Goal: Task Accomplishment & Management: Use online tool/utility

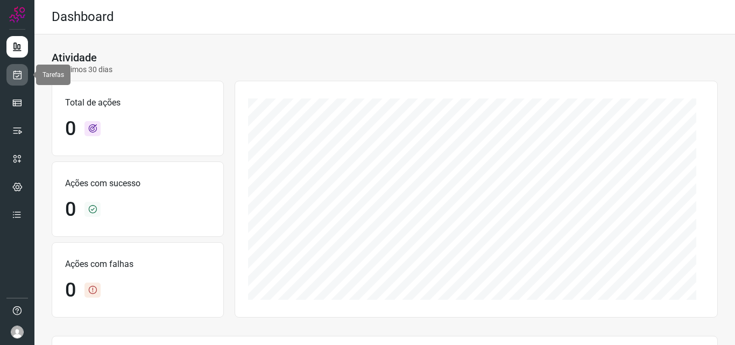
click at [17, 76] on icon at bounding box center [17, 74] width 11 height 11
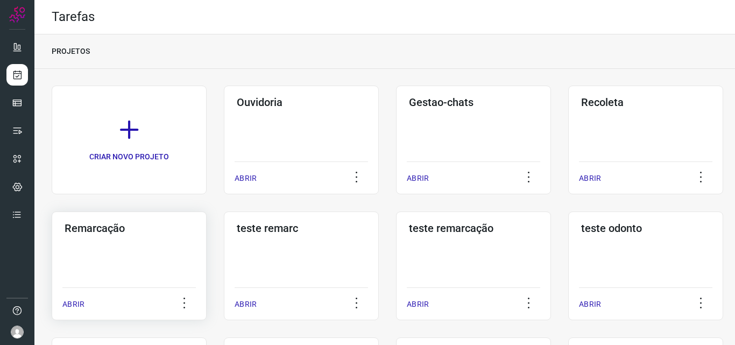
click at [83, 231] on h3 "Remarcação" at bounding box center [129, 228] width 129 height 13
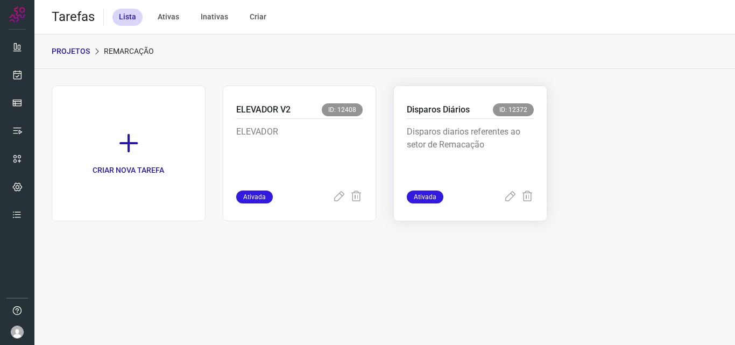
click at [447, 110] on p "Disparos Diários" at bounding box center [438, 109] width 63 height 13
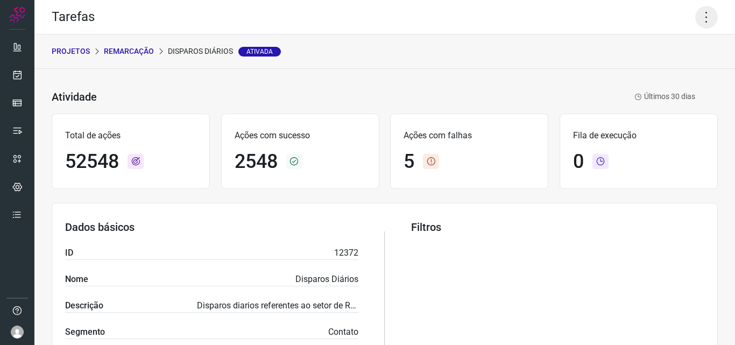
click at [701, 15] on icon at bounding box center [707, 17] width 23 height 23
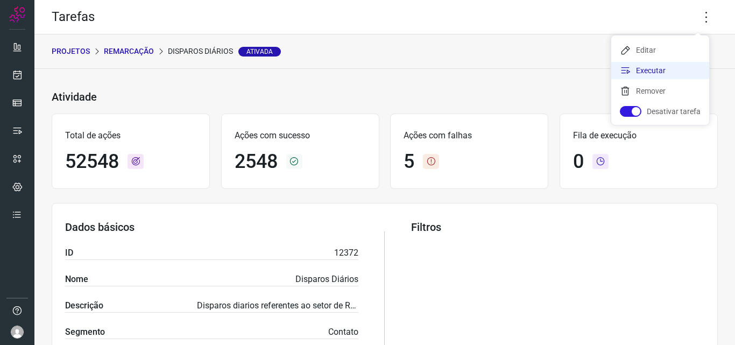
click at [638, 69] on li "Executar" at bounding box center [661, 70] width 98 height 17
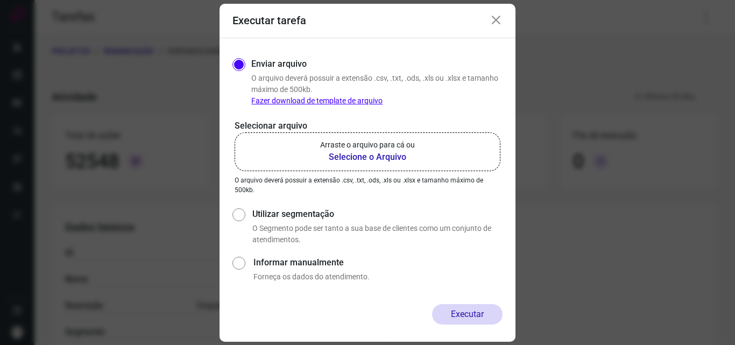
click at [360, 153] on b "Selecione o Arquivo" at bounding box center [367, 157] width 95 height 13
click at [0, 0] on input "Arraste o arquivo para cá ou Selecione o Arquivo" at bounding box center [0, 0] width 0 height 0
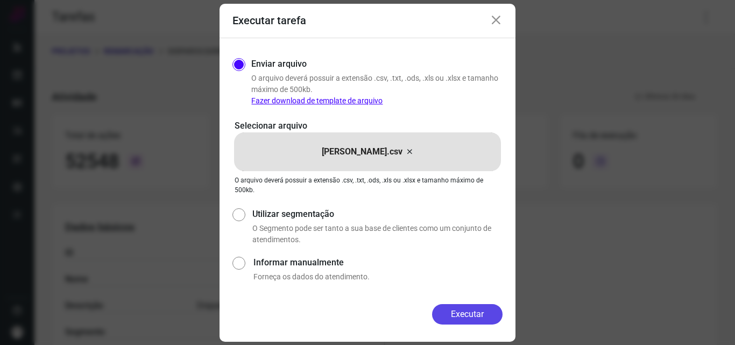
click at [464, 317] on button "Executar" at bounding box center [467, 314] width 71 height 20
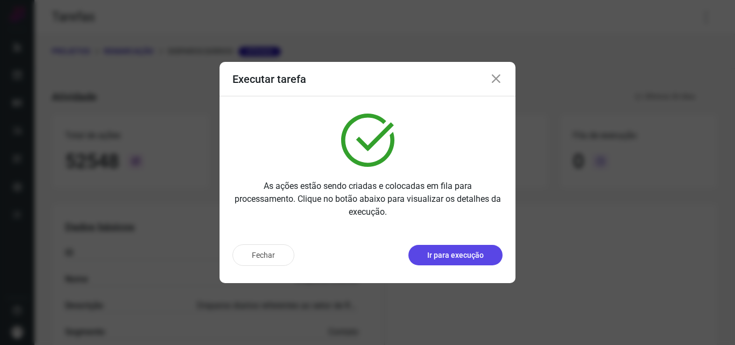
click at [465, 253] on p "Ir para execução" at bounding box center [455, 255] width 57 height 11
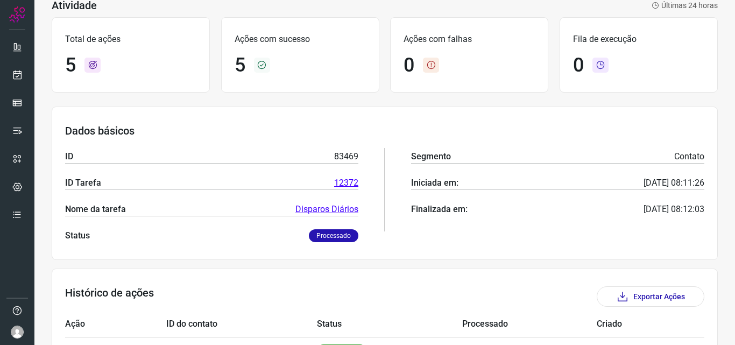
scroll to position [231, 0]
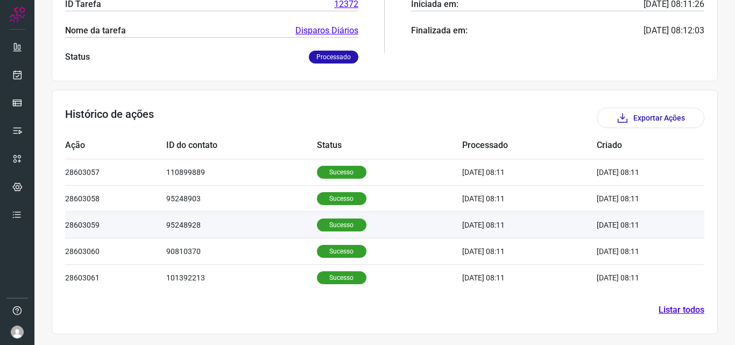
click at [341, 220] on p "Sucesso" at bounding box center [342, 225] width 50 height 13
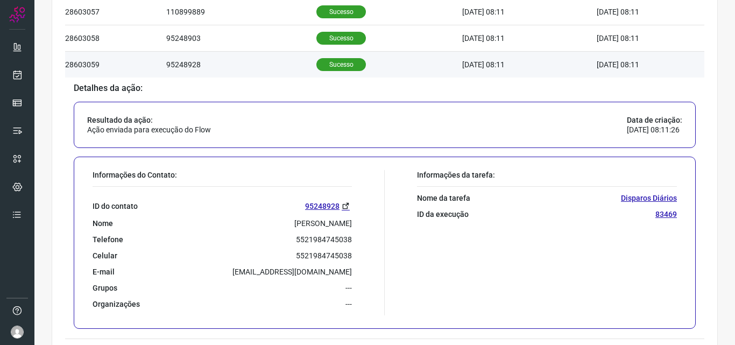
scroll to position [392, 0]
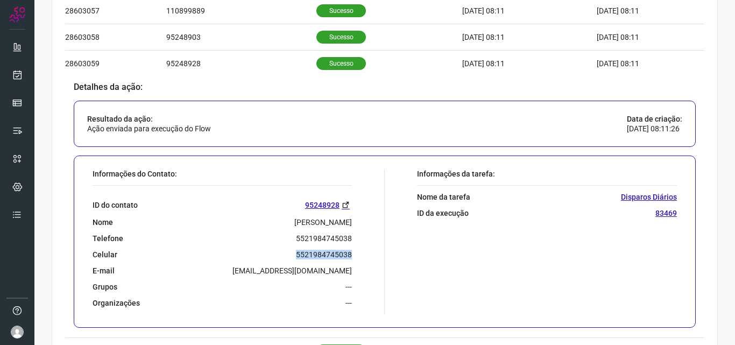
drag, startPoint x: 291, startPoint y: 253, endPoint x: 360, endPoint y: 255, distance: 68.9
click at [360, 255] on div "Informações do Contato: ID do contato 95248928 Nome Jandira Cristina Campos de …" at bounding box center [236, 241] width 298 height 145
copy p "5521984745038"
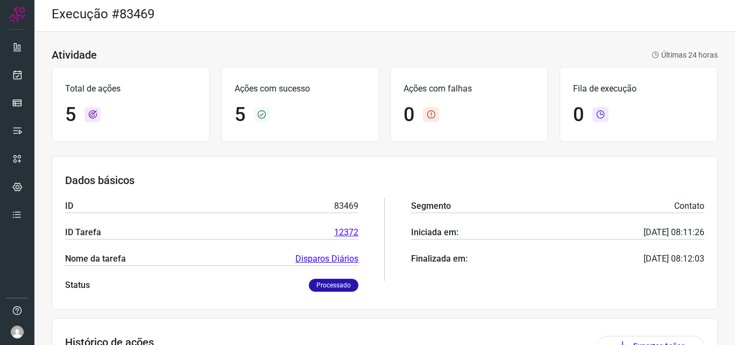
scroll to position [0, 0]
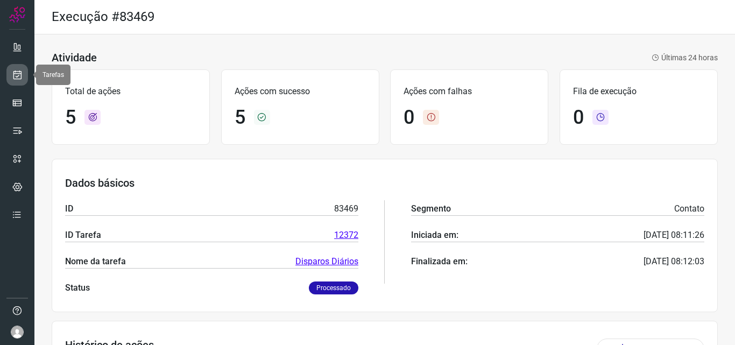
click at [17, 77] on icon at bounding box center [17, 74] width 11 height 11
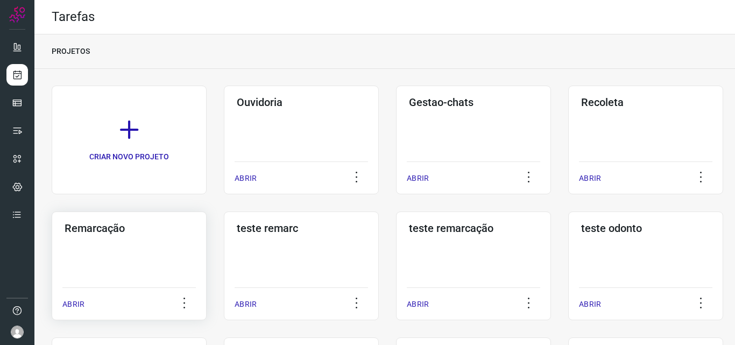
click at [98, 230] on h3 "Remarcação" at bounding box center [129, 228] width 129 height 13
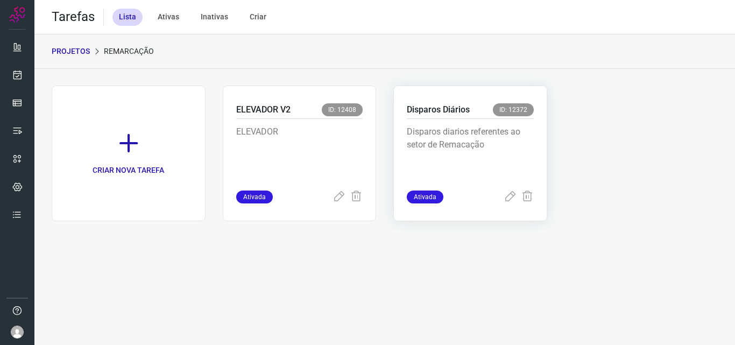
click at [432, 110] on p "Disparos Diários" at bounding box center [438, 109] width 63 height 13
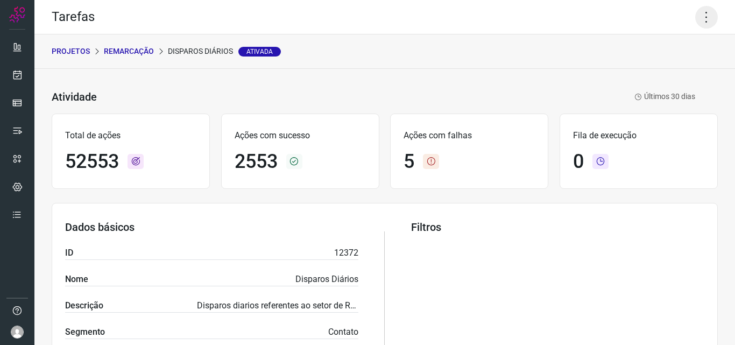
click at [700, 20] on icon at bounding box center [707, 17] width 23 height 23
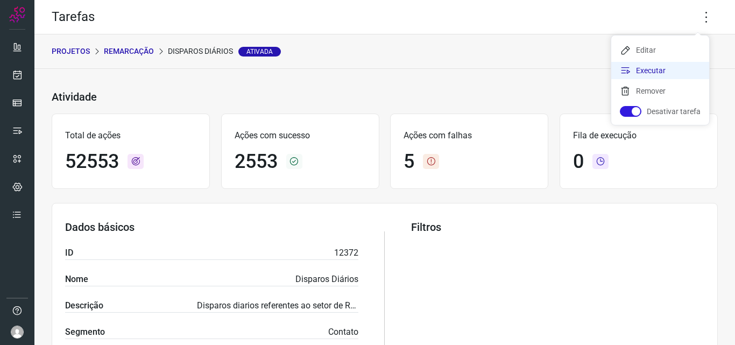
click at [640, 73] on li "Executar" at bounding box center [661, 70] width 98 height 17
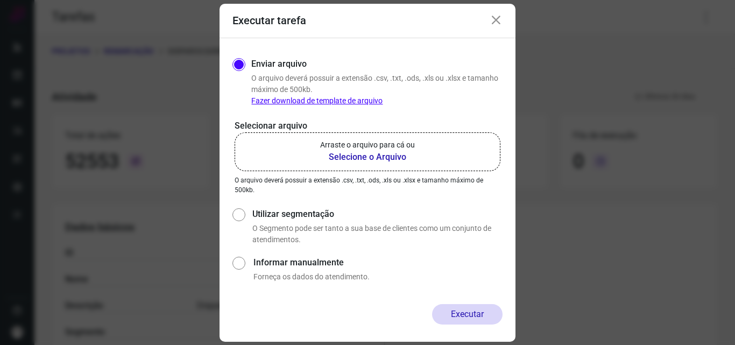
click at [343, 156] on b "Selecione o Arquivo" at bounding box center [367, 157] width 95 height 13
click at [0, 0] on input "Arraste o arquivo para cá ou Selecione o Arquivo" at bounding box center [0, 0] width 0 height 0
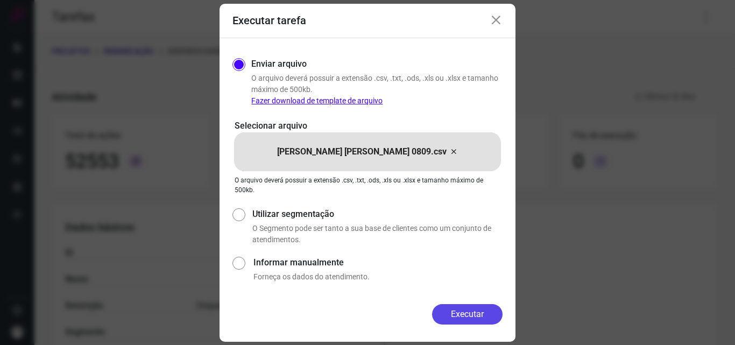
click at [474, 311] on button "Executar" at bounding box center [467, 314] width 71 height 20
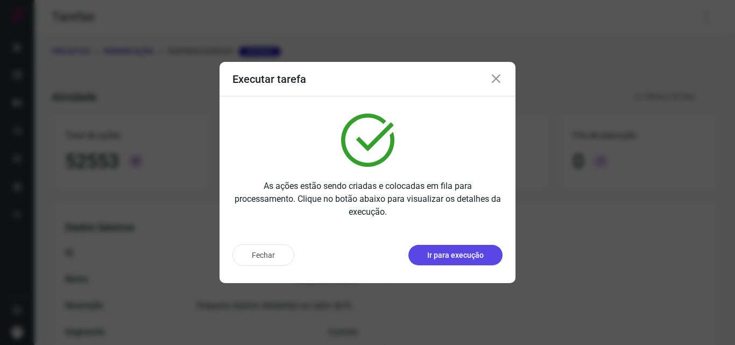
click at [450, 254] on p "Ir para execução" at bounding box center [455, 255] width 57 height 11
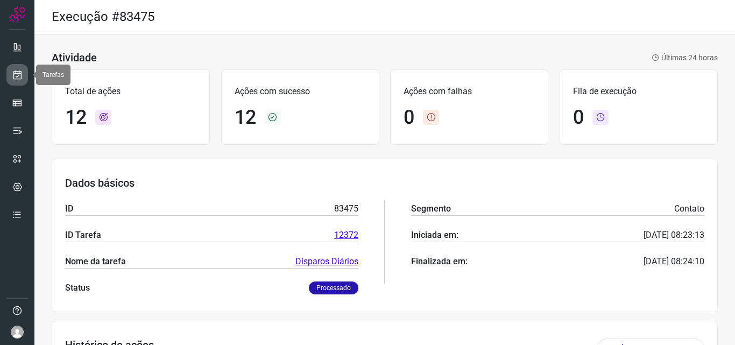
click at [20, 73] on icon at bounding box center [17, 74] width 11 height 11
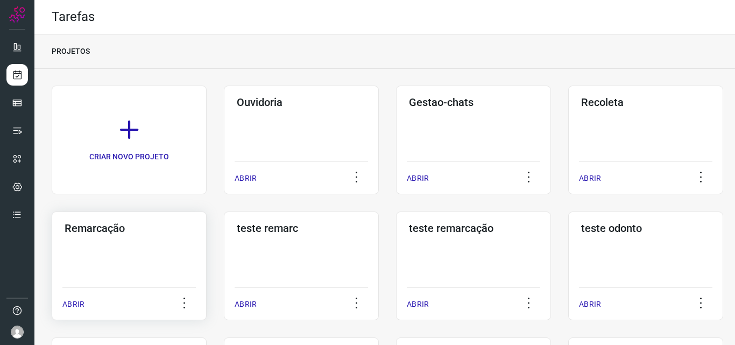
click at [95, 222] on h3 "Remarcação" at bounding box center [129, 228] width 129 height 13
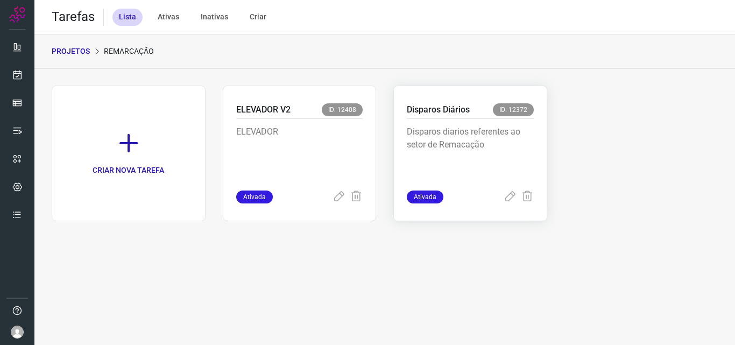
click at [410, 104] on p "Disparos Diários" at bounding box center [438, 109] width 63 height 13
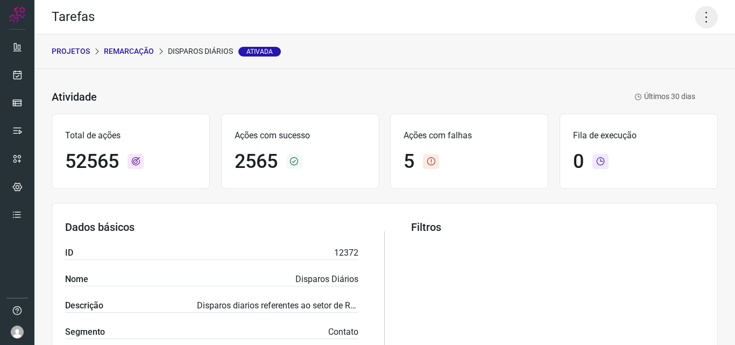
click at [697, 18] on icon at bounding box center [707, 17] width 23 height 23
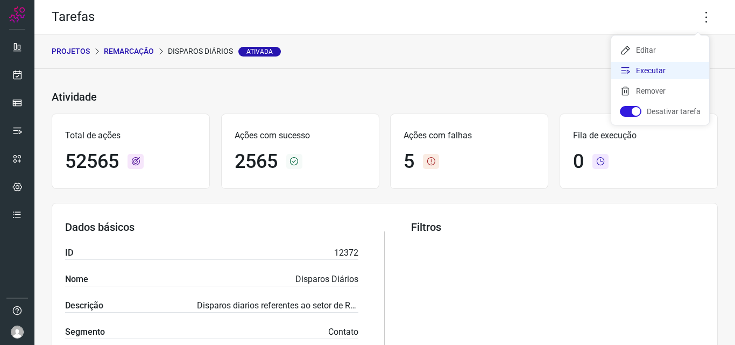
click at [625, 74] on icon at bounding box center [625, 70] width 11 height 11
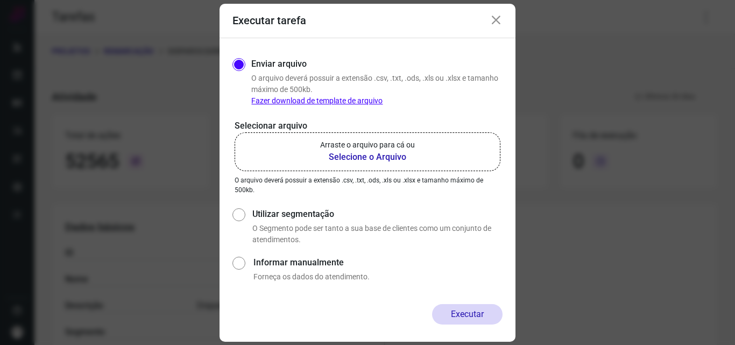
click at [341, 152] on b "Selecione o Arquivo" at bounding box center [367, 157] width 95 height 13
click at [0, 0] on input "Arraste o arquivo para cá ou Selecione o Arquivo" at bounding box center [0, 0] width 0 height 0
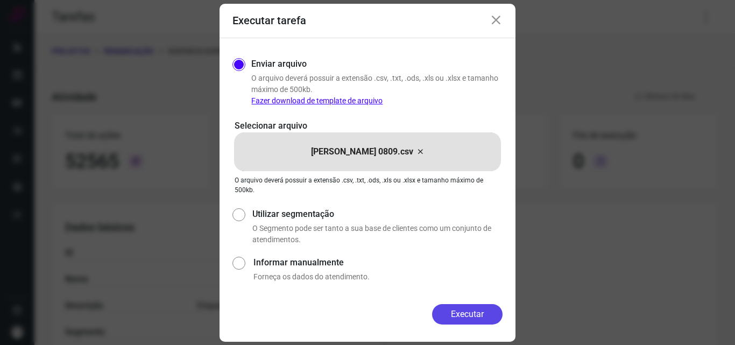
click at [465, 312] on button "Executar" at bounding box center [467, 314] width 71 height 20
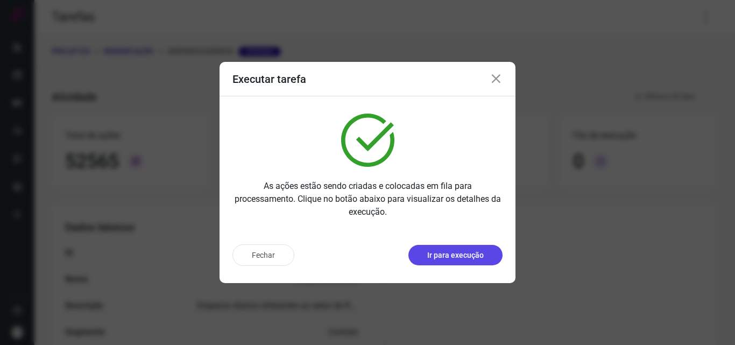
click at [453, 259] on p "Ir para execução" at bounding box center [455, 255] width 57 height 11
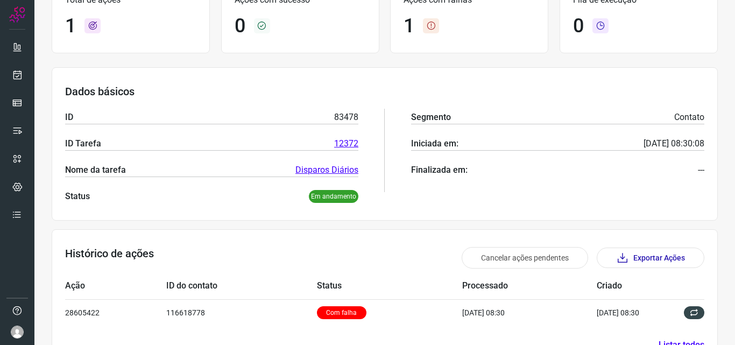
scroll to position [73, 0]
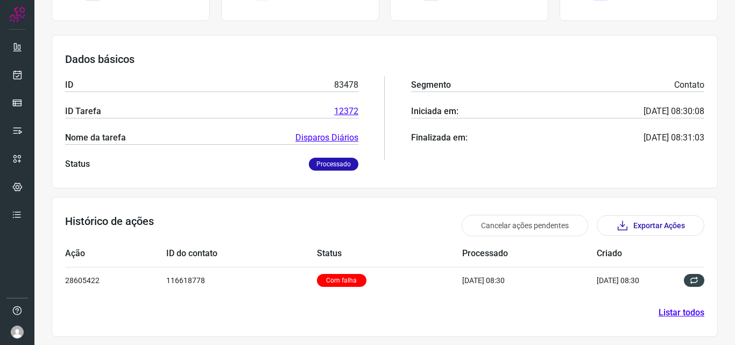
scroll to position [127, 0]
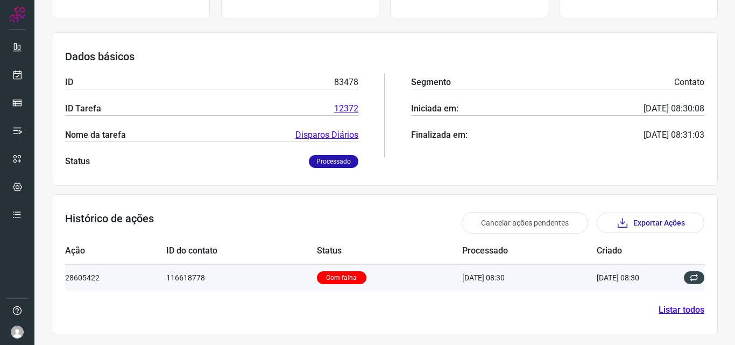
click at [318, 279] on p "Com falha" at bounding box center [342, 277] width 50 height 13
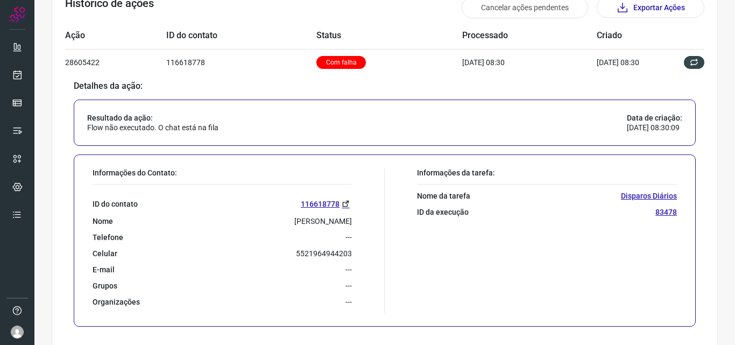
scroll to position [388, 0]
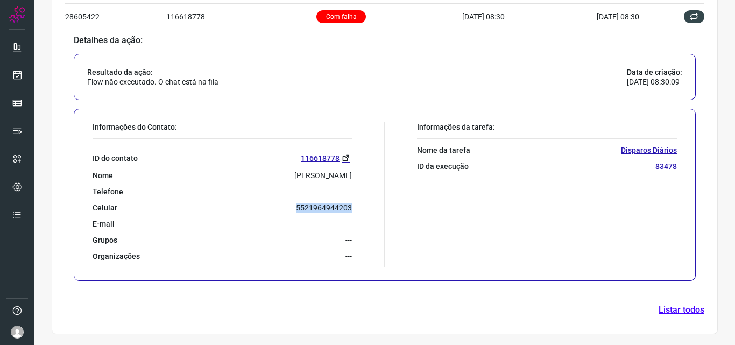
drag, startPoint x: 288, startPoint y: 209, endPoint x: 369, endPoint y: 208, distance: 81.3
click at [369, 208] on div "Informações do Contato: ID do contato 116618778 Nome [PERSON_NAME] Telefone ---…" at bounding box center [236, 194] width 298 height 145
copy p "5521964944203"
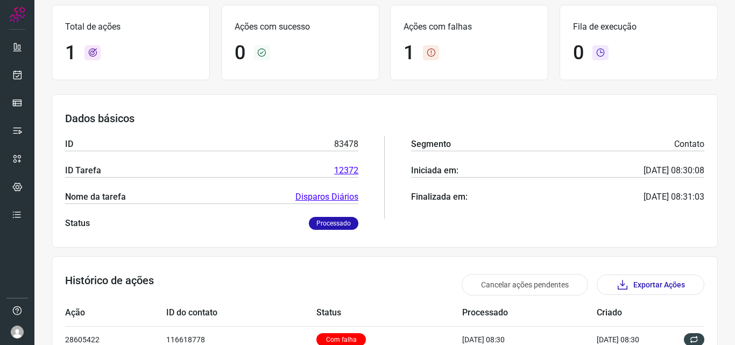
scroll to position [0, 0]
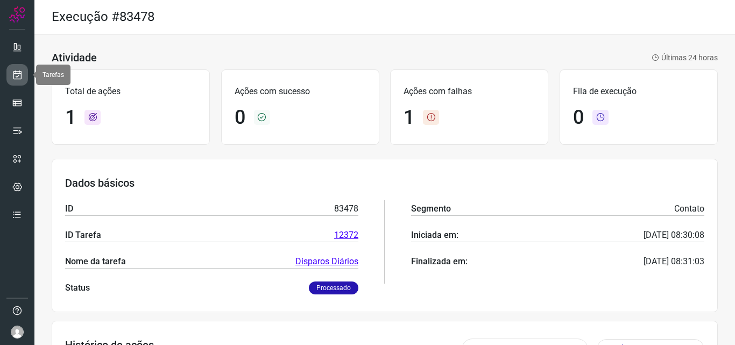
click at [20, 73] on icon at bounding box center [17, 74] width 11 height 11
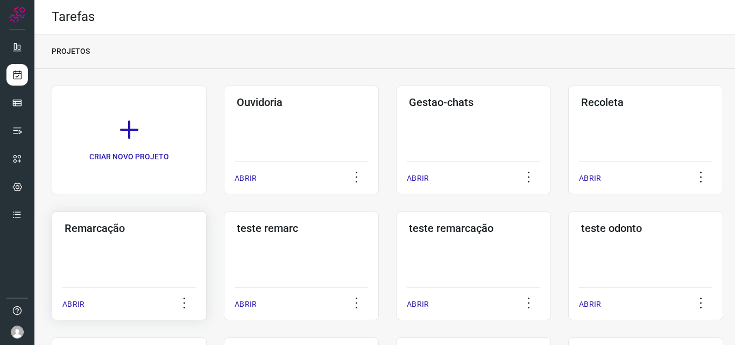
click at [95, 229] on h3 "Remarcação" at bounding box center [129, 228] width 129 height 13
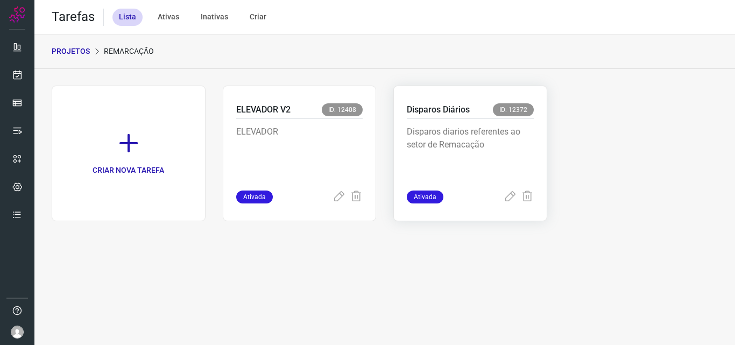
click at [436, 104] on p "Disparos Diários" at bounding box center [438, 109] width 63 height 13
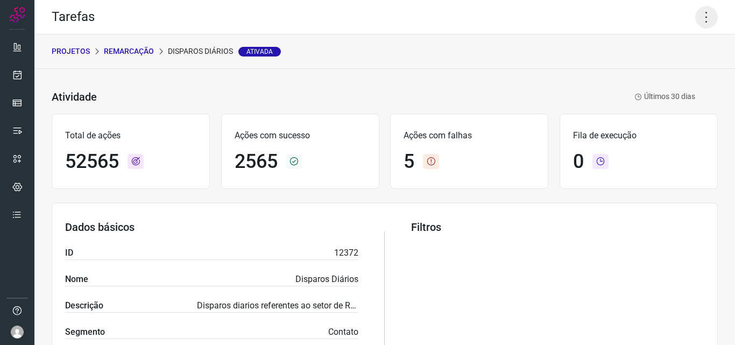
click at [700, 16] on icon at bounding box center [707, 17] width 23 height 23
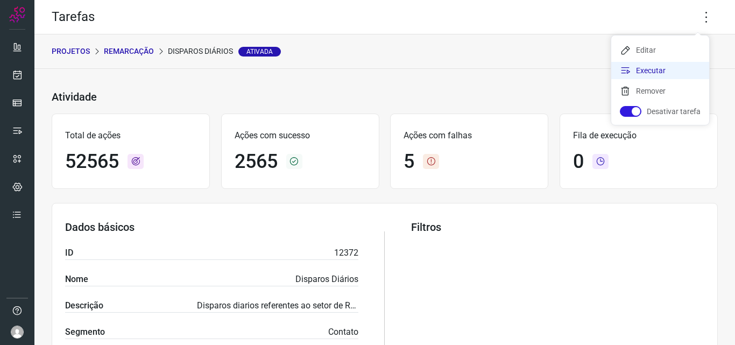
click at [641, 70] on li "Executar" at bounding box center [661, 70] width 98 height 17
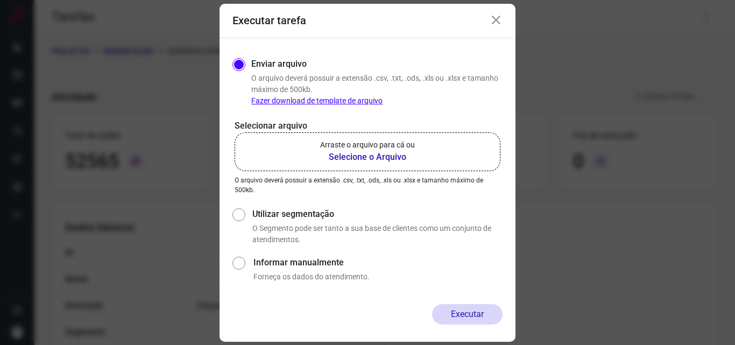
click at [355, 160] on b "Selecione o Arquivo" at bounding box center [367, 157] width 95 height 13
click at [0, 0] on input "Arraste o arquivo para cá ou Selecione o Arquivo" at bounding box center [0, 0] width 0 height 0
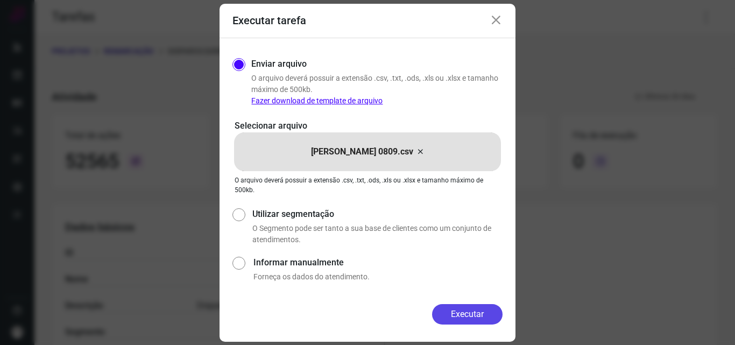
click at [466, 307] on button "Executar" at bounding box center [467, 314] width 71 height 20
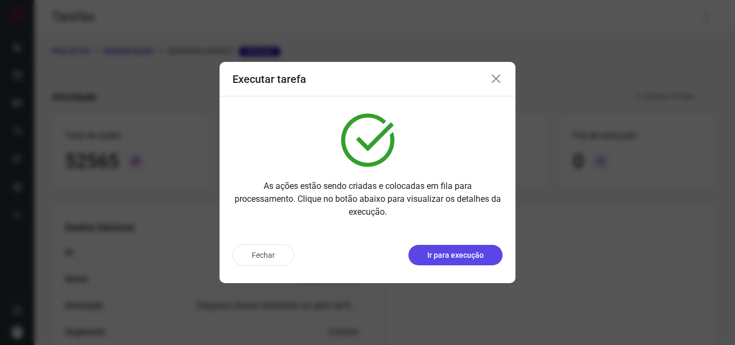
click at [464, 251] on p "Ir para execução" at bounding box center [455, 255] width 57 height 11
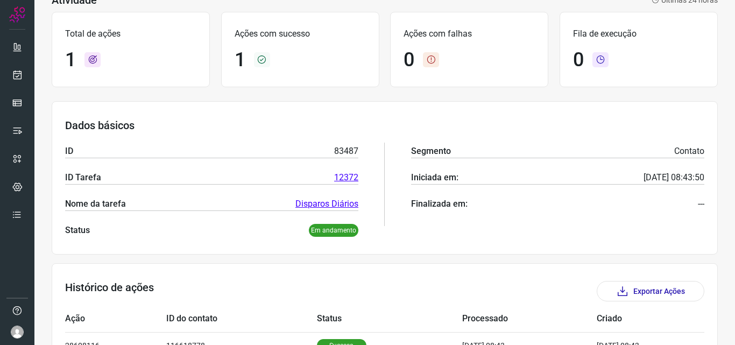
scroll to position [125, 0]
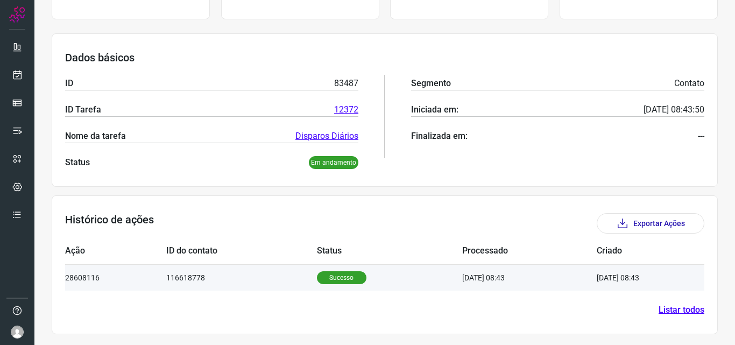
click at [342, 277] on p "Sucesso" at bounding box center [342, 277] width 50 height 13
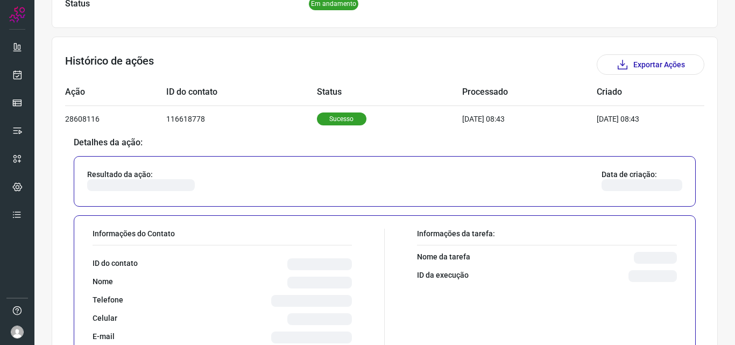
scroll to position [287, 0]
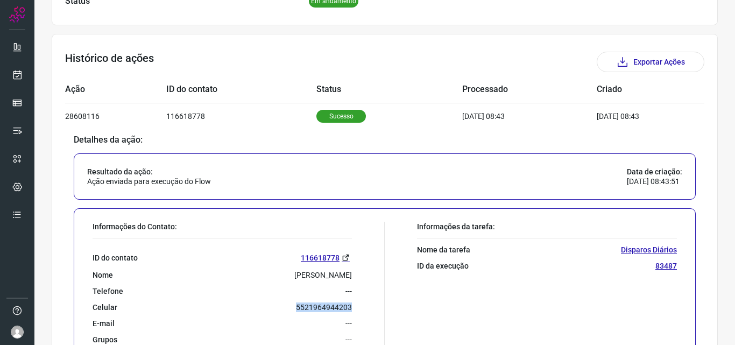
drag, startPoint x: 293, startPoint y: 305, endPoint x: 366, endPoint y: 307, distance: 72.7
click at [366, 307] on div "Informações do Contato: ID do contato 116618778 Nome Patrícia Telefone --- Celu…" at bounding box center [236, 294] width 298 height 145
copy p "5521964944203"
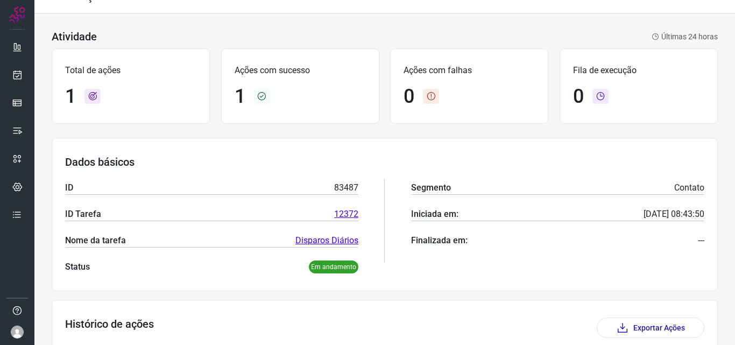
scroll to position [18, 0]
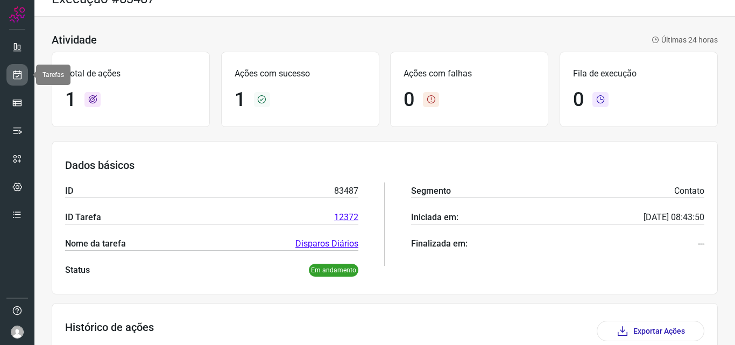
click at [20, 72] on icon at bounding box center [17, 74] width 11 height 11
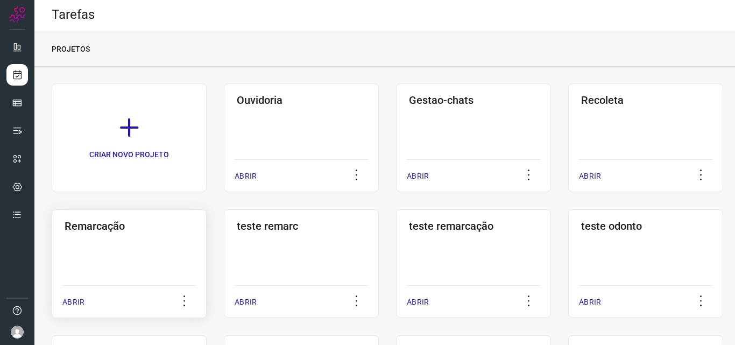
click at [74, 230] on h3 "Remarcação" at bounding box center [129, 226] width 129 height 13
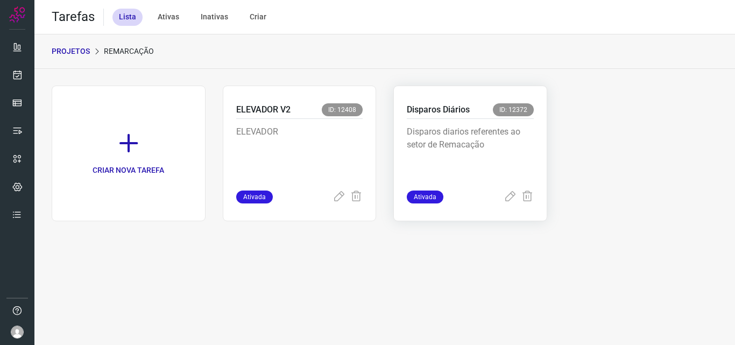
click at [436, 106] on p "Disparos Diários" at bounding box center [438, 109] width 63 height 13
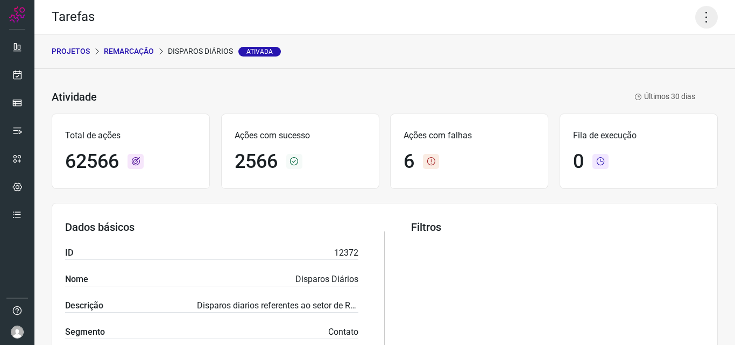
click at [700, 18] on icon at bounding box center [707, 17] width 23 height 23
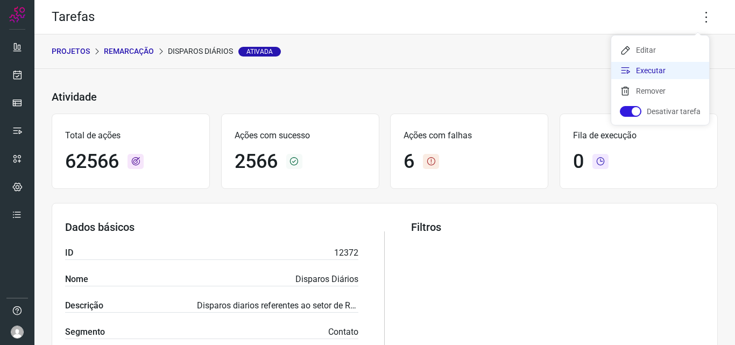
click at [651, 69] on li "Executar" at bounding box center [661, 70] width 98 height 17
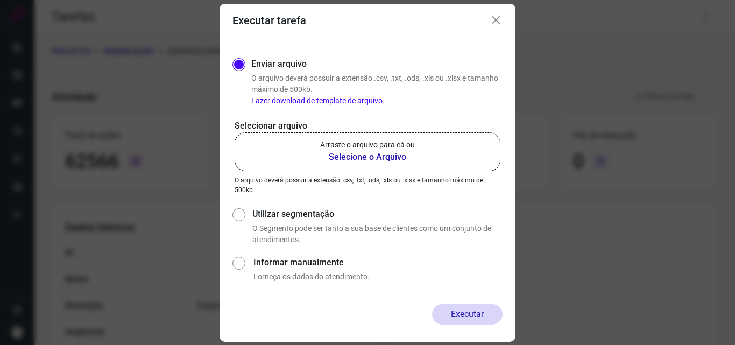
click at [367, 157] on b "Selecione o Arquivo" at bounding box center [367, 157] width 95 height 13
click at [0, 0] on input "Arraste o arquivo para cá ou Selecione o Arquivo" at bounding box center [0, 0] width 0 height 0
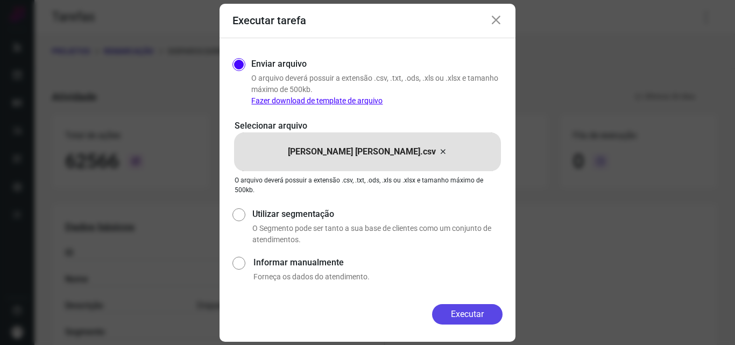
click at [463, 315] on button "Executar" at bounding box center [467, 314] width 71 height 20
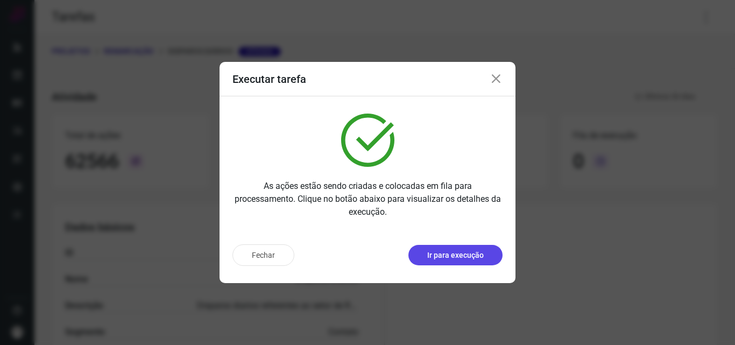
click at [455, 254] on p "Ir para execução" at bounding box center [455, 255] width 57 height 11
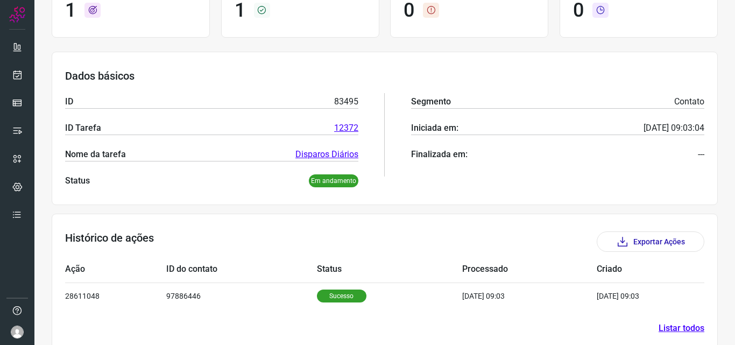
scroll to position [108, 0]
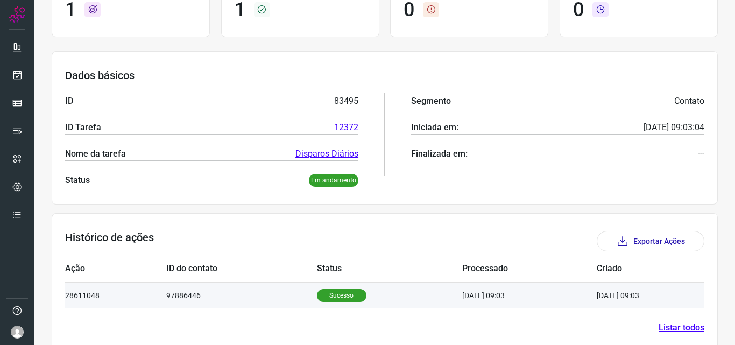
click at [336, 296] on p "Sucesso" at bounding box center [342, 295] width 50 height 13
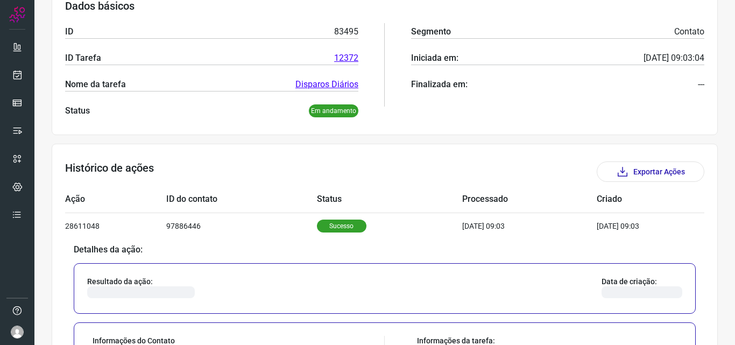
scroll to position [323, 0]
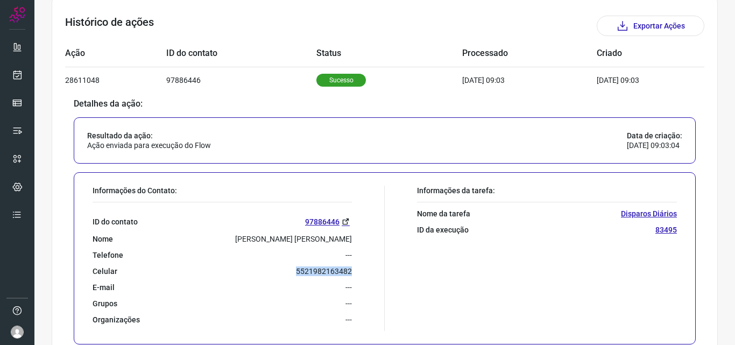
drag, startPoint x: 282, startPoint y: 269, endPoint x: 367, endPoint y: 271, distance: 84.5
click at [367, 271] on div "Informações do Contato: ID do contato 97886446 Nome Illana Marques Pereira Da S…" at bounding box center [236, 258] width 298 height 145
copy p "5521982163482"
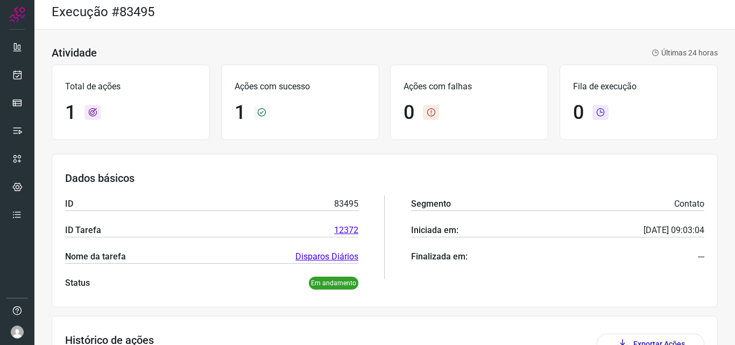
scroll to position [0, 0]
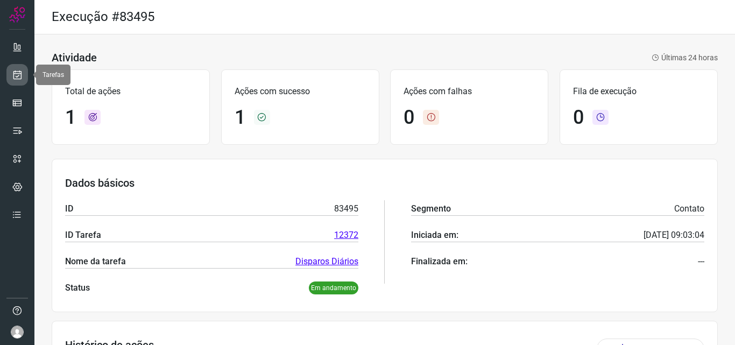
click at [24, 67] on link at bounding box center [17, 75] width 22 height 22
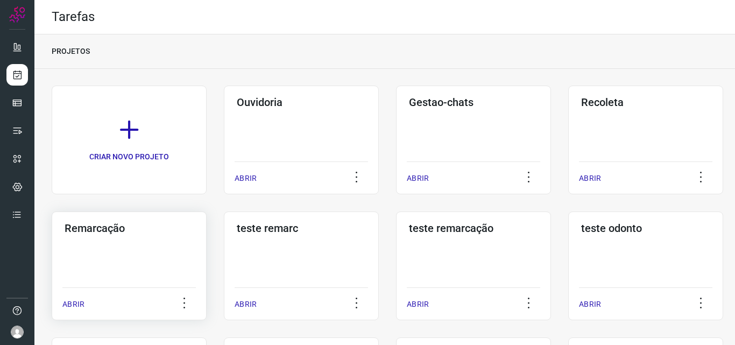
click at [100, 237] on div "Remarcação ABRIR" at bounding box center [129, 266] width 155 height 109
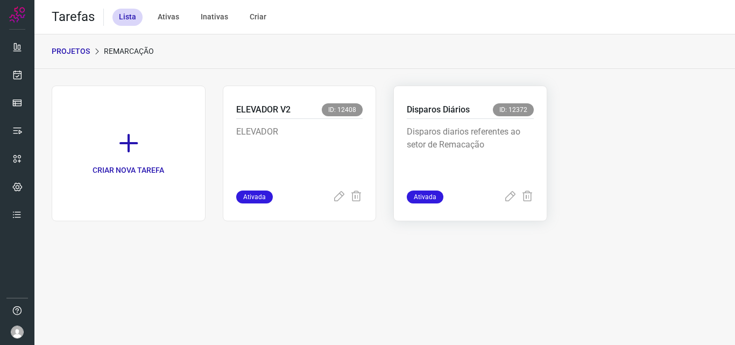
click at [437, 111] on p "Disparos Diários" at bounding box center [438, 109] width 63 height 13
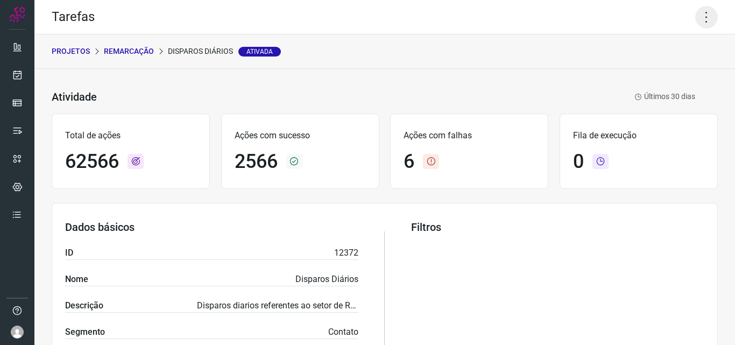
click at [696, 15] on icon at bounding box center [707, 17] width 23 height 23
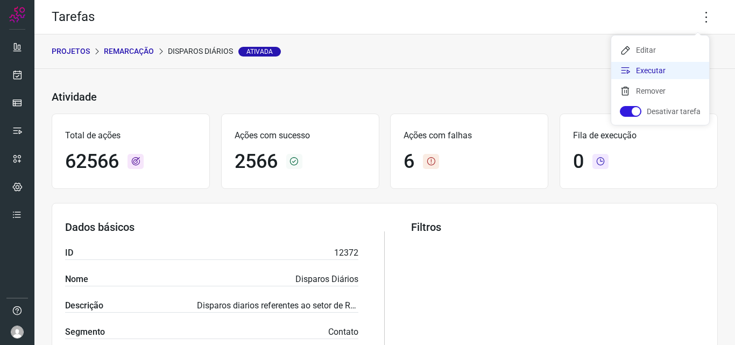
click at [637, 69] on li "Executar" at bounding box center [661, 70] width 98 height 17
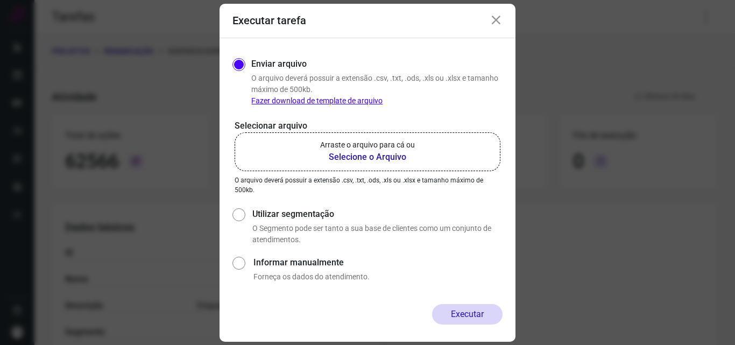
click at [361, 158] on b "Selecione o Arquivo" at bounding box center [367, 157] width 95 height 13
click at [0, 0] on input "Arraste o arquivo para cá ou Selecione o Arquivo" at bounding box center [0, 0] width 0 height 0
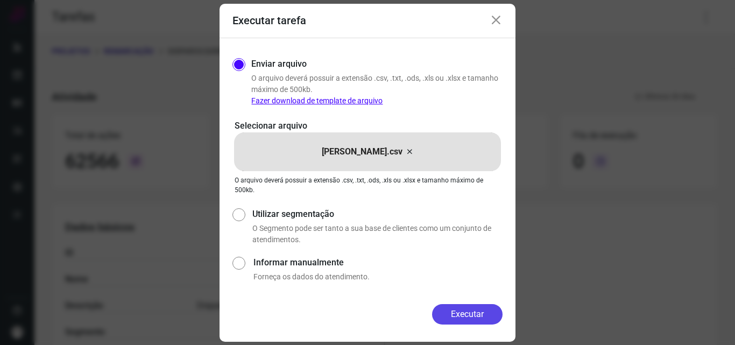
click at [460, 310] on button "Executar" at bounding box center [467, 314] width 71 height 20
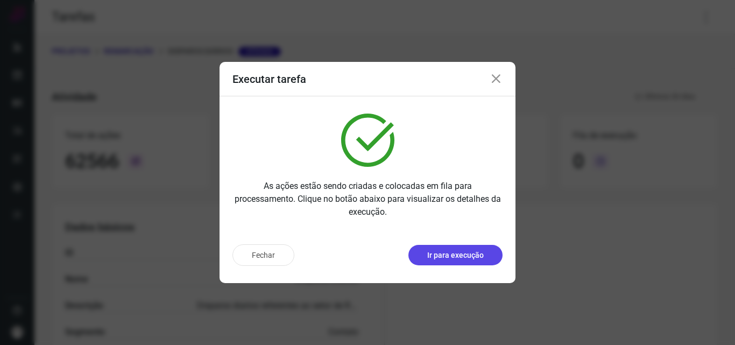
click at [467, 254] on p "Ir para execução" at bounding box center [455, 255] width 57 height 11
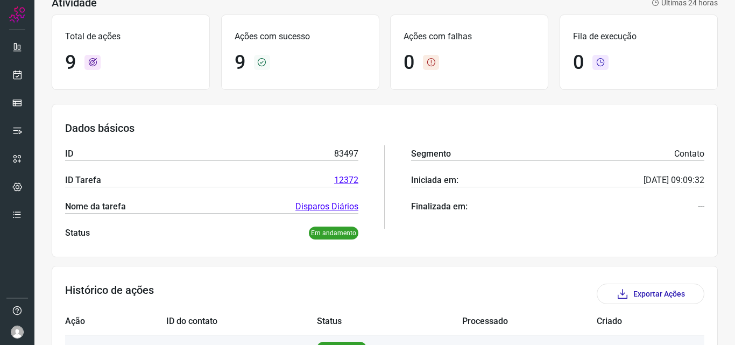
scroll to position [215, 0]
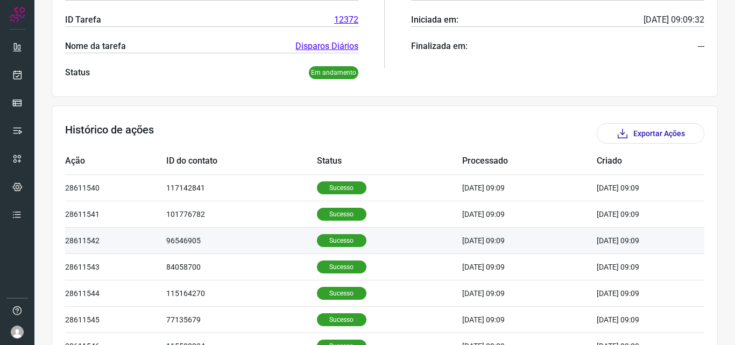
click at [332, 235] on p "Sucesso" at bounding box center [342, 240] width 50 height 13
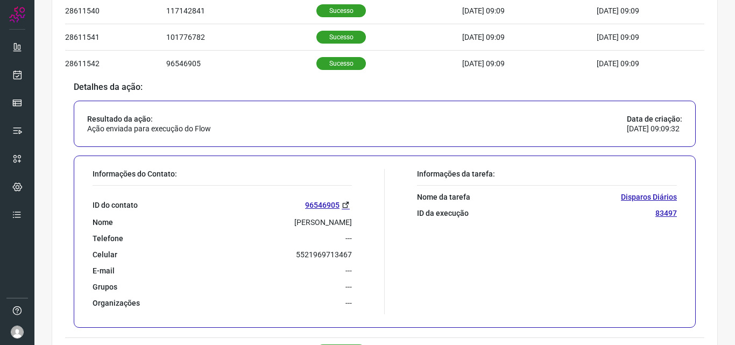
scroll to position [431, 0]
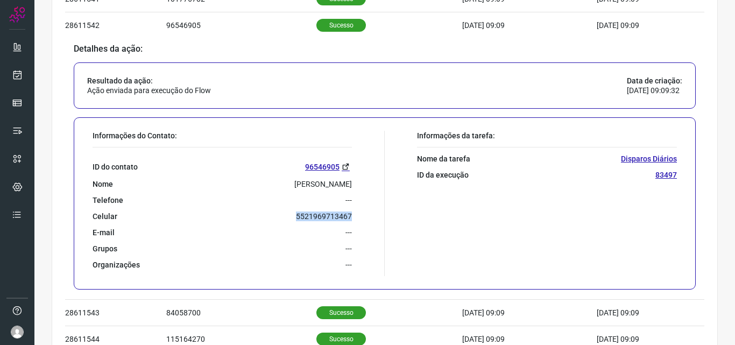
drag, startPoint x: 290, startPoint y: 215, endPoint x: 368, endPoint y: 216, distance: 78.6
click at [368, 216] on div "Informações do Contato: ID do contato 96546905 Nome Mariana Moreira De Oliveira…" at bounding box center [236, 203] width 298 height 145
copy p "5521969713467"
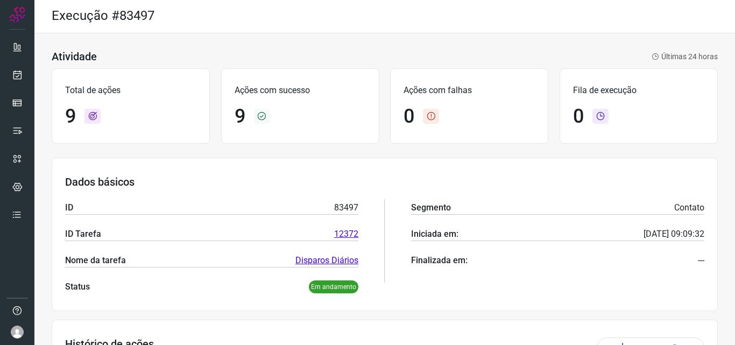
scroll to position [0, 0]
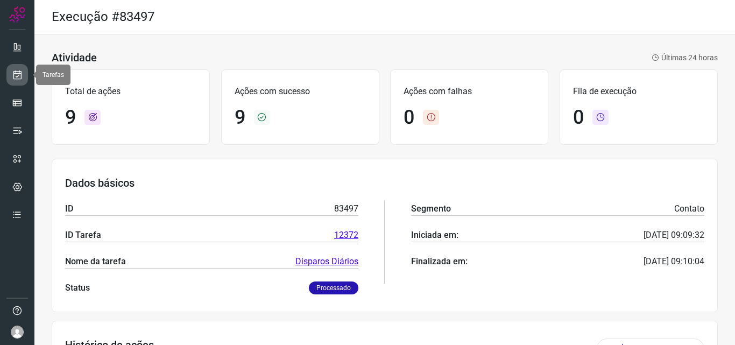
click at [19, 73] on icon at bounding box center [17, 74] width 11 height 11
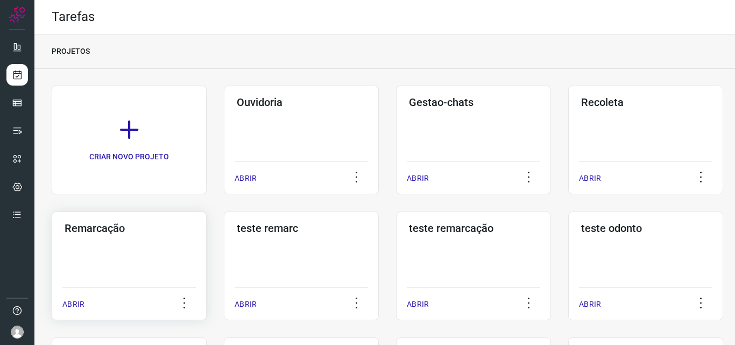
click at [93, 224] on h3 "Remarcação" at bounding box center [129, 228] width 129 height 13
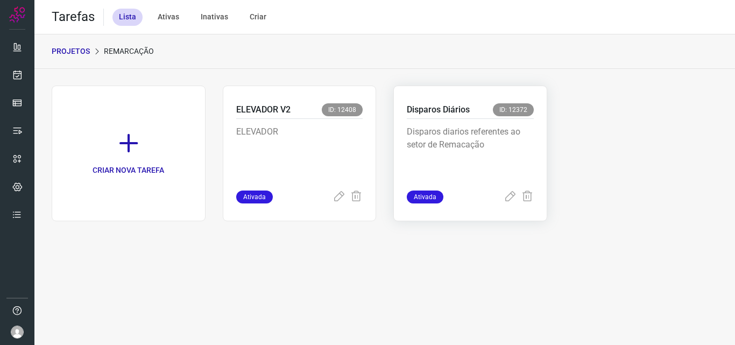
click at [430, 107] on p "Disparos Diários" at bounding box center [438, 109] width 63 height 13
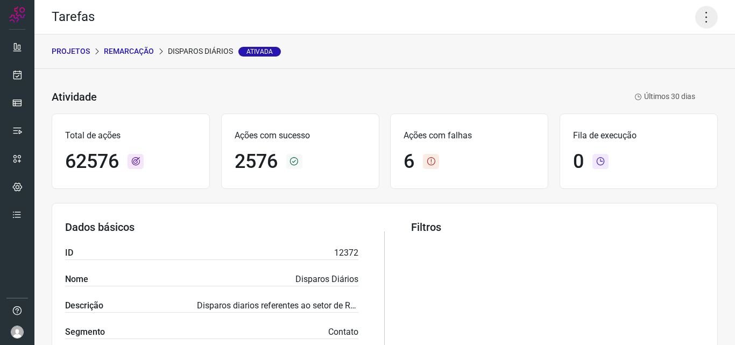
click at [702, 17] on icon at bounding box center [707, 17] width 23 height 23
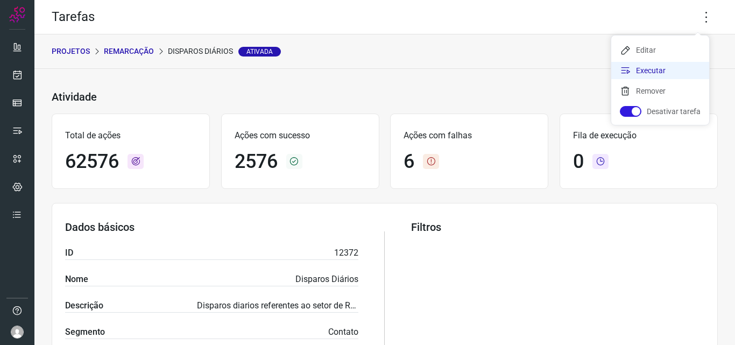
click at [649, 68] on li "Executar" at bounding box center [661, 70] width 98 height 17
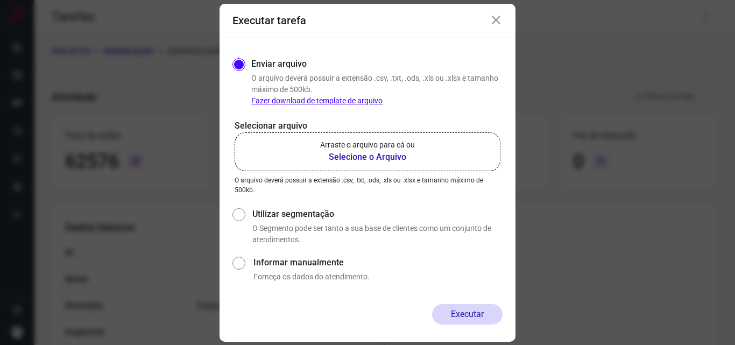
click at [359, 155] on b "Selecione o Arquivo" at bounding box center [367, 157] width 95 height 13
click at [0, 0] on input "Arraste o arquivo para cá ou Selecione o Arquivo" at bounding box center [0, 0] width 0 height 0
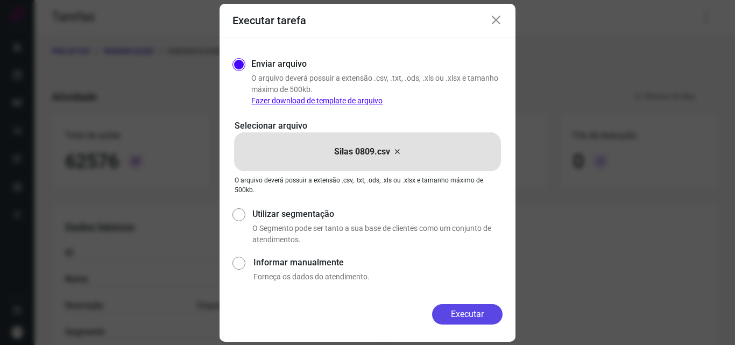
click at [461, 315] on button "Executar" at bounding box center [467, 314] width 71 height 20
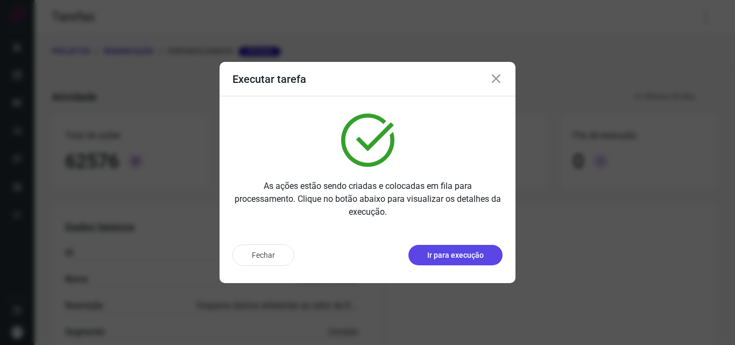
click at [448, 255] on p "Ir para execução" at bounding box center [455, 255] width 57 height 11
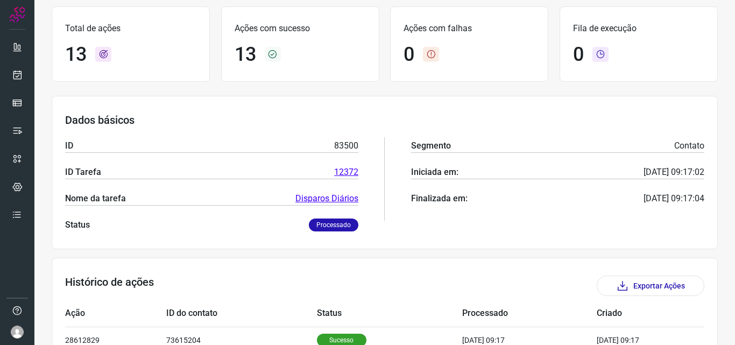
scroll to position [162, 0]
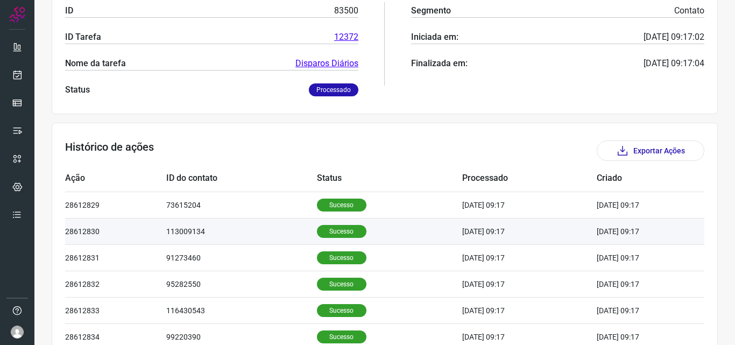
scroll to position [215, 0]
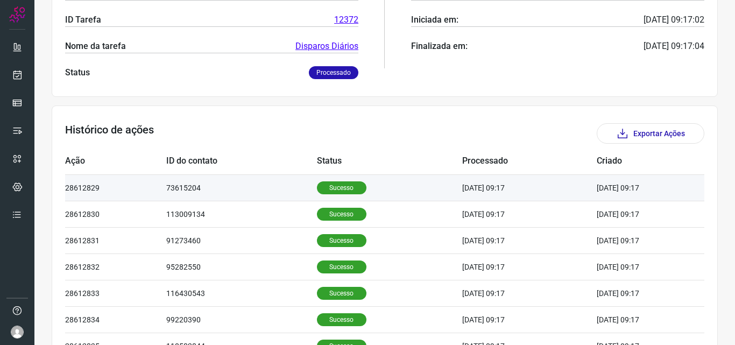
click at [320, 191] on p "Sucesso" at bounding box center [342, 187] width 50 height 13
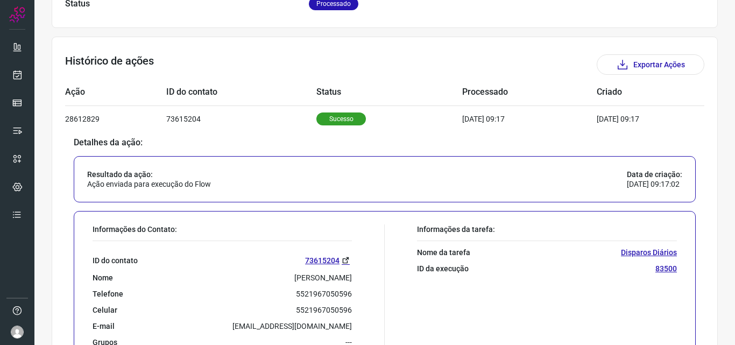
scroll to position [377, 0]
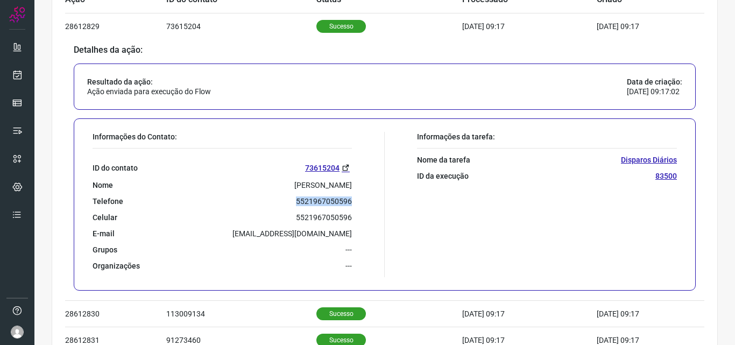
drag, startPoint x: 286, startPoint y: 201, endPoint x: 359, endPoint y: 202, distance: 72.7
click at [359, 202] on div "Informações do Contato: ID do contato 73615204 Nome Sebastiao Santos de Souza T…" at bounding box center [236, 204] width 298 height 145
copy p "5521967050596"
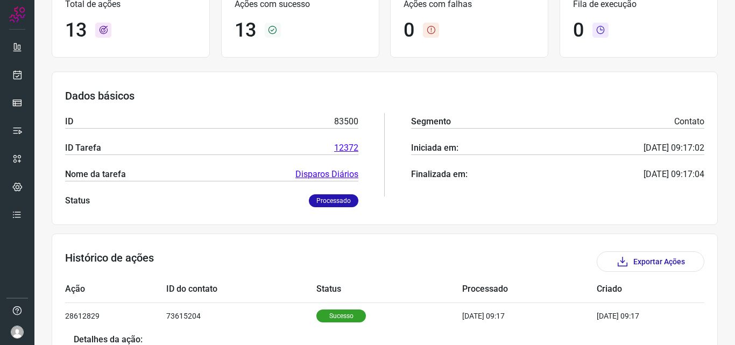
scroll to position [0, 0]
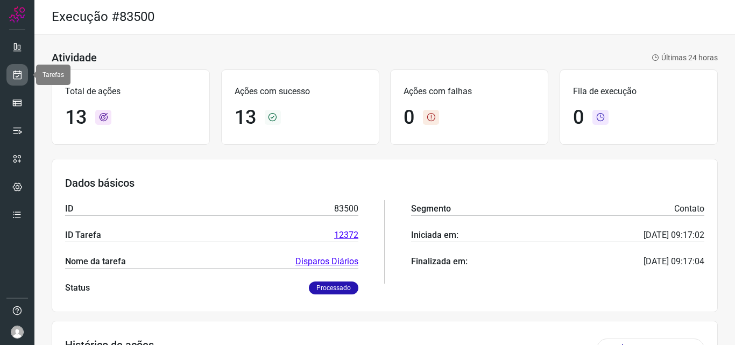
click at [16, 77] on icon at bounding box center [17, 74] width 11 height 11
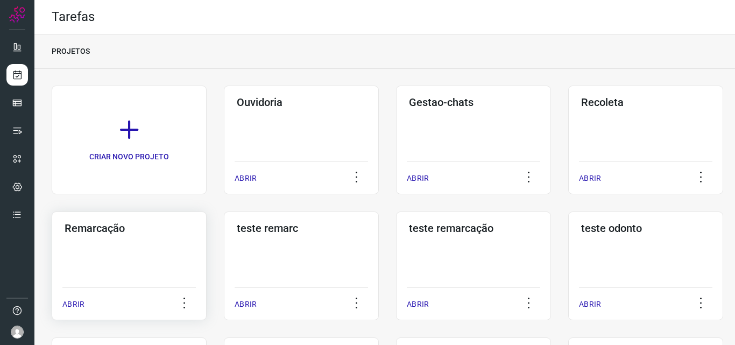
click at [98, 226] on h3 "Remarcação" at bounding box center [129, 228] width 129 height 13
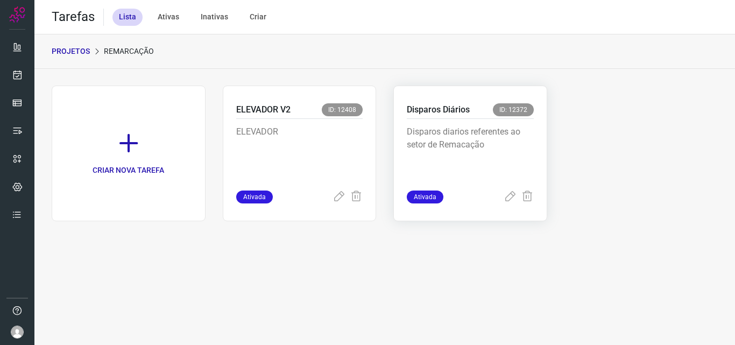
click at [441, 109] on p "Disparos Diários" at bounding box center [438, 109] width 63 height 13
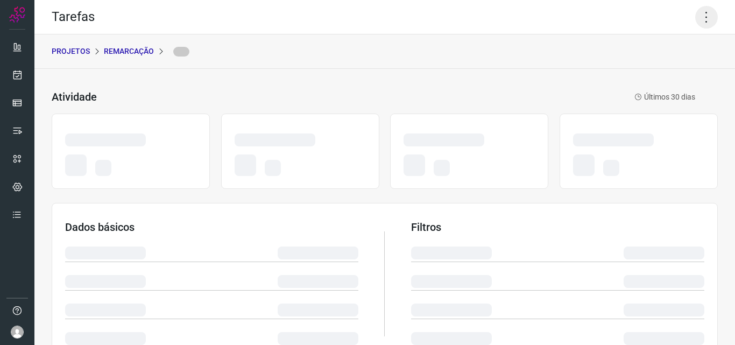
click at [701, 21] on icon at bounding box center [707, 17] width 23 height 23
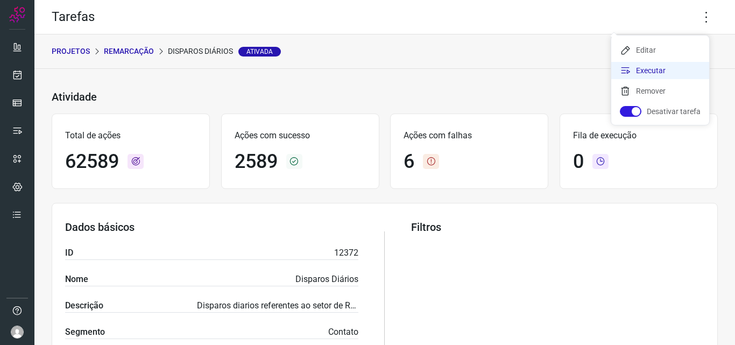
click at [640, 68] on li "Executar" at bounding box center [661, 70] width 98 height 17
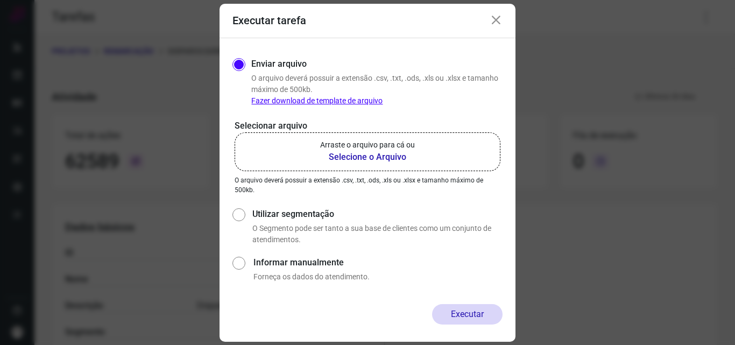
click at [353, 159] on b "Selecione o Arquivo" at bounding box center [367, 157] width 95 height 13
click at [0, 0] on input "Arraste o arquivo para cá ou Selecione o Arquivo" at bounding box center [0, 0] width 0 height 0
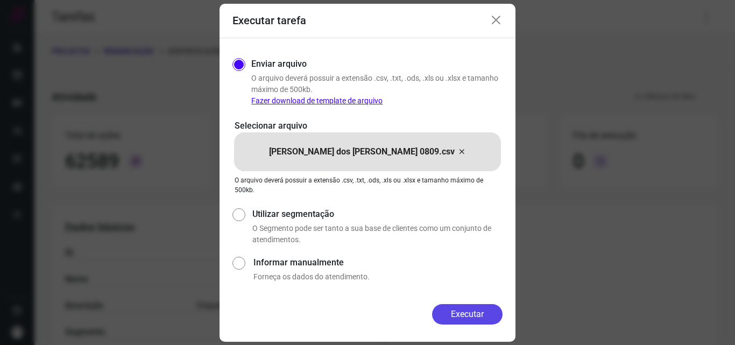
click at [467, 312] on button "Executar" at bounding box center [467, 314] width 71 height 20
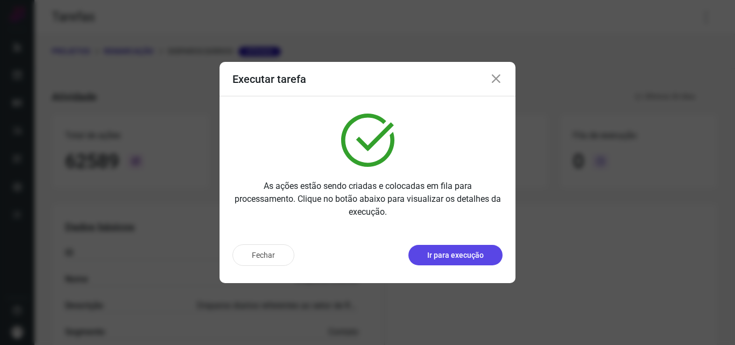
click at [465, 253] on p "Ir para execução" at bounding box center [455, 255] width 57 height 11
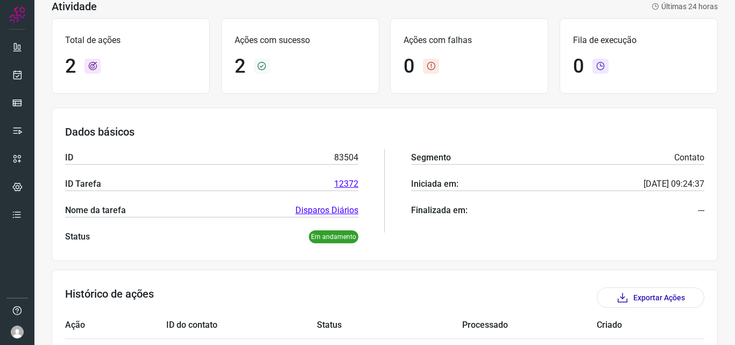
scroll to position [152, 0]
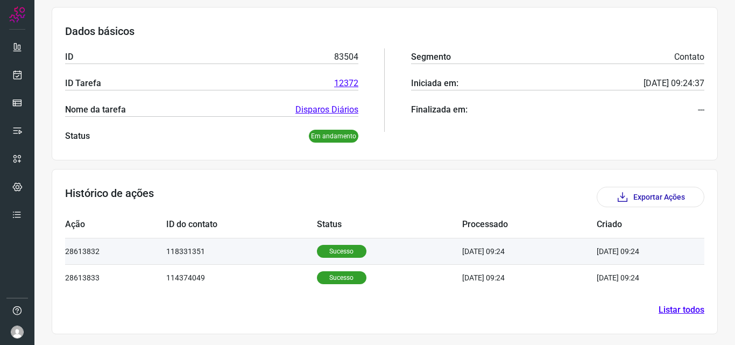
click at [332, 250] on p "Sucesso" at bounding box center [342, 251] width 50 height 13
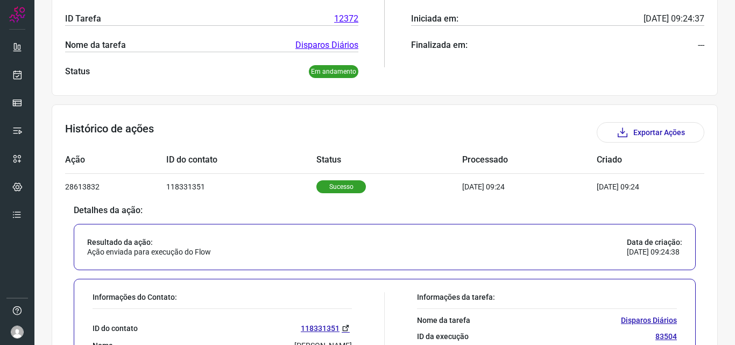
scroll to position [313, 0]
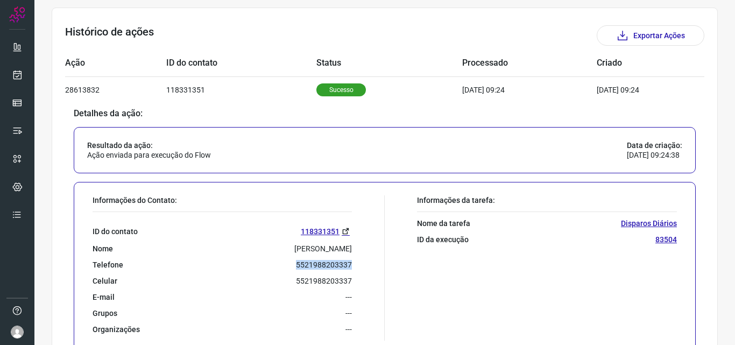
drag, startPoint x: 290, startPoint y: 263, endPoint x: 371, endPoint y: 268, distance: 80.9
click at [371, 268] on div "Informações do Contato: ID do contato 118331351 Nome Domingos Cordeiro Telefone…" at bounding box center [236, 267] width 298 height 145
copy p "5521988203337"
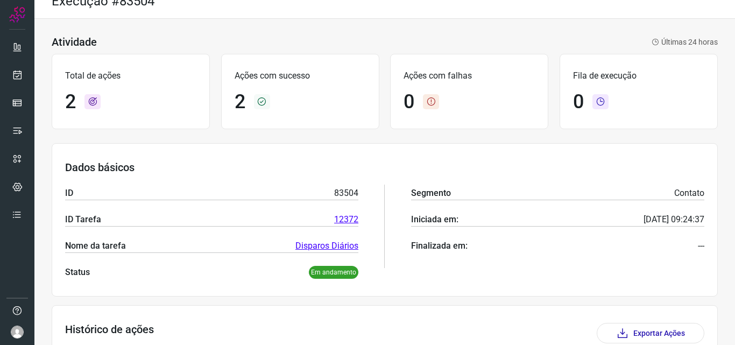
scroll to position [0, 0]
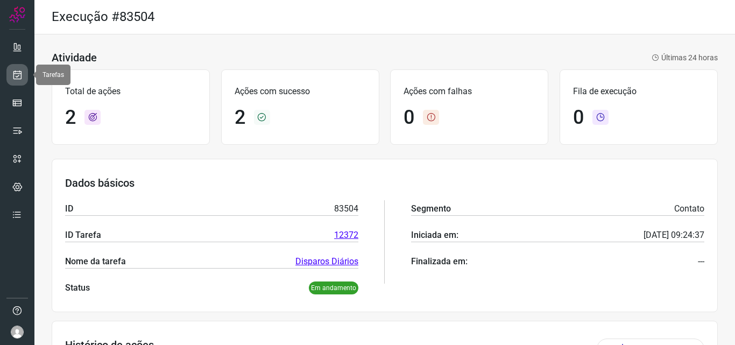
click at [18, 79] on icon at bounding box center [17, 74] width 11 height 11
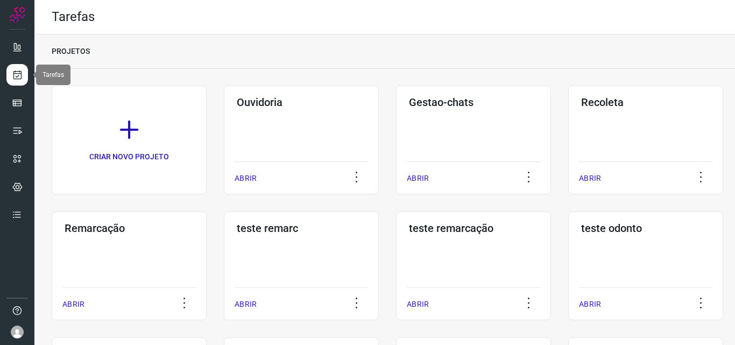
click at [17, 73] on icon at bounding box center [17, 74] width 11 height 11
click at [91, 230] on h3 "Remarcação" at bounding box center [129, 228] width 129 height 13
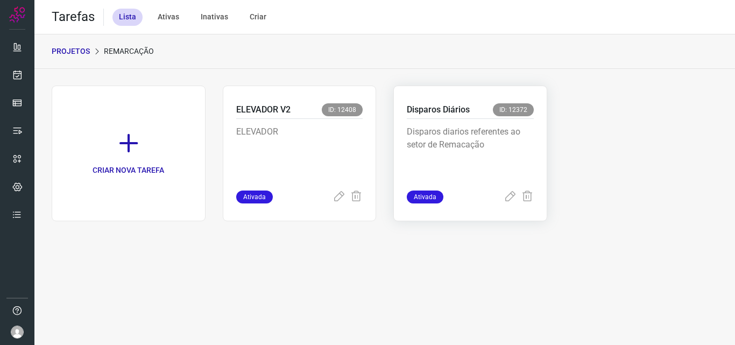
click at [426, 106] on p "Disparos Diários" at bounding box center [438, 109] width 63 height 13
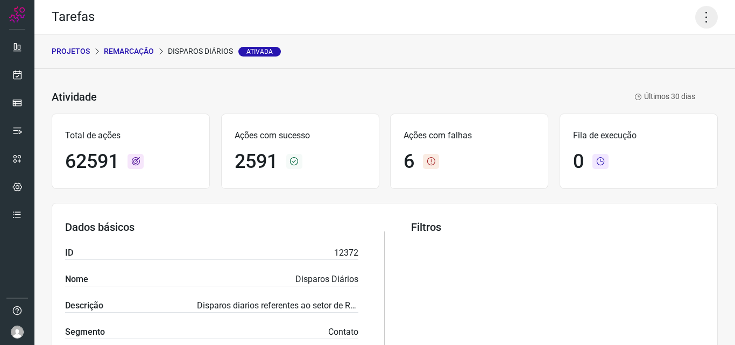
click at [700, 15] on icon at bounding box center [707, 17] width 23 height 23
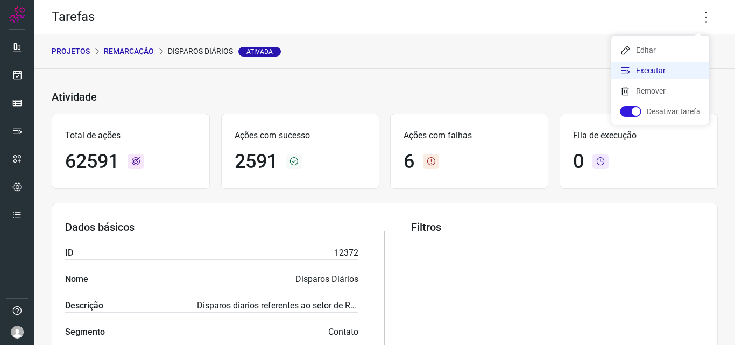
click at [642, 69] on li "Executar" at bounding box center [661, 70] width 98 height 17
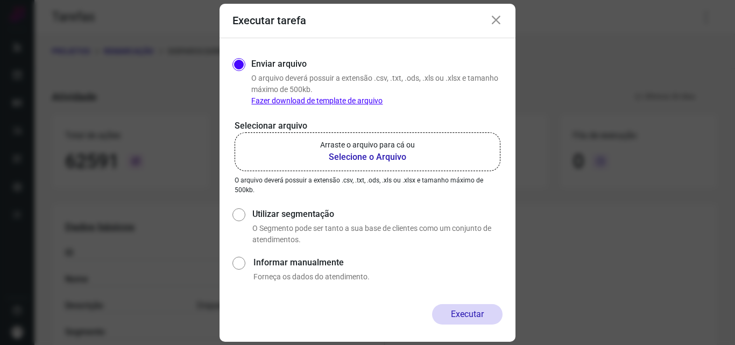
click at [359, 156] on b "Selecione o Arquivo" at bounding box center [367, 157] width 95 height 13
click at [0, 0] on input "Arraste o arquivo para cá ou Selecione o Arquivo" at bounding box center [0, 0] width 0 height 0
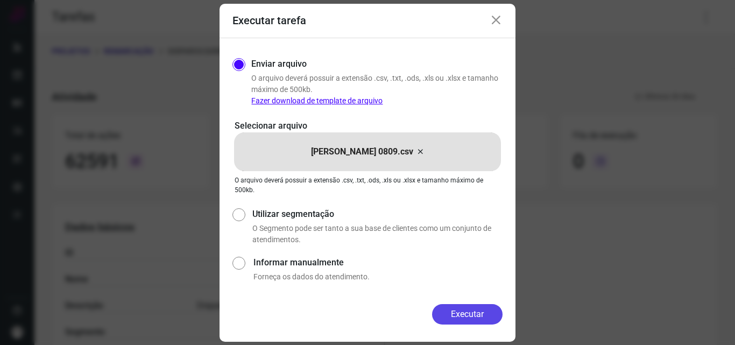
click at [482, 322] on button "Executar" at bounding box center [467, 314] width 71 height 20
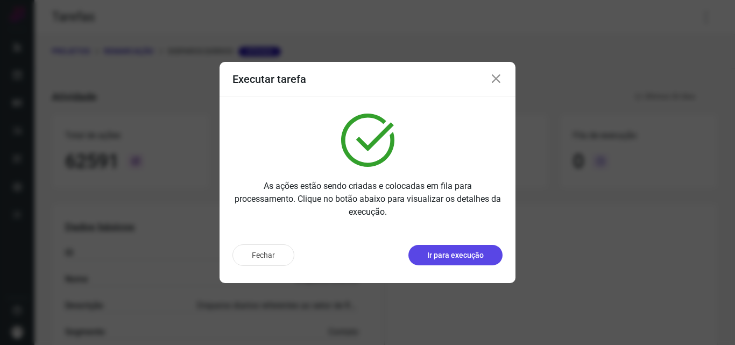
click at [436, 256] on p "Ir para execução" at bounding box center [455, 255] width 57 height 11
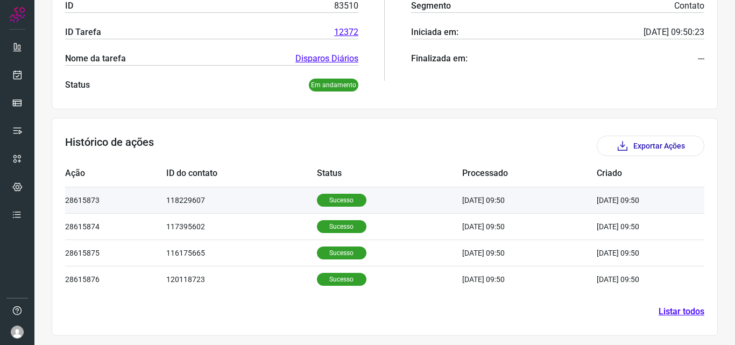
scroll to position [205, 0]
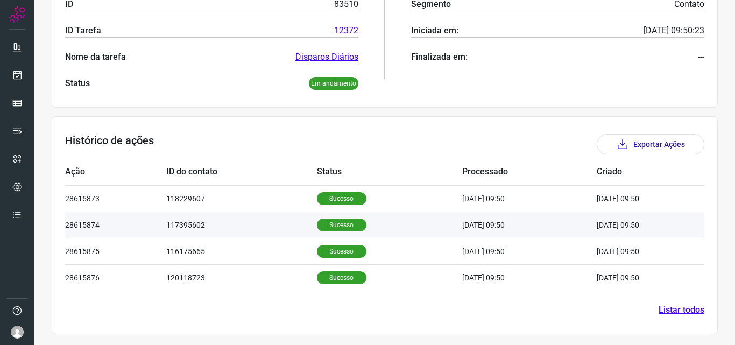
click at [329, 219] on p "Sucesso" at bounding box center [342, 225] width 50 height 13
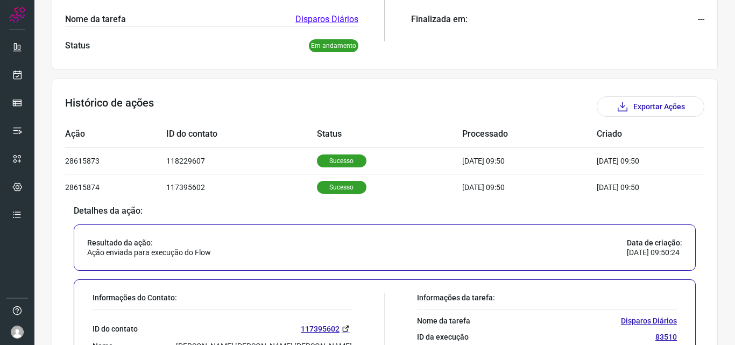
scroll to position [366, 0]
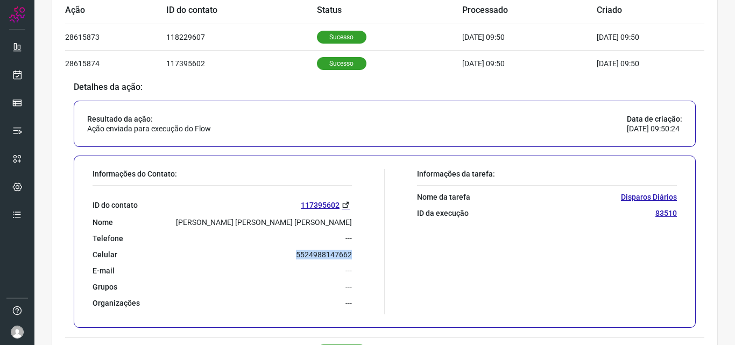
drag, startPoint x: 293, startPoint y: 255, endPoint x: 353, endPoint y: 256, distance: 60.3
click at [353, 256] on div "Informações do Contato: ID do contato 117395602 Nome [PERSON_NAME] [PERSON_NAME…" at bounding box center [236, 241] width 298 height 145
copy p "5524988147662"
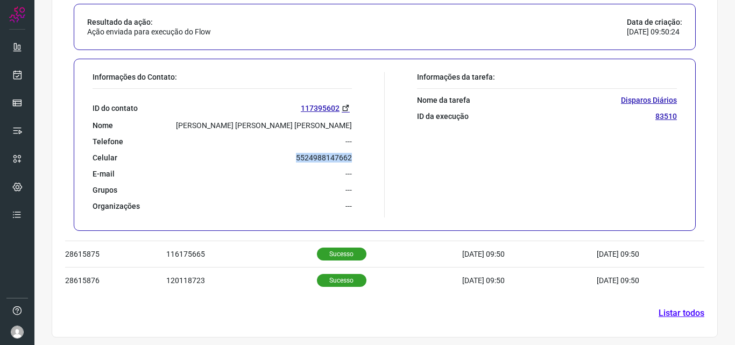
scroll to position [466, 0]
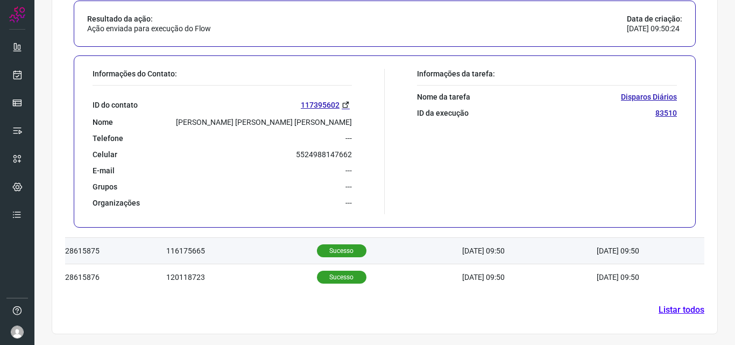
click at [322, 243] on td "Sucesso" at bounding box center [390, 251] width 146 height 26
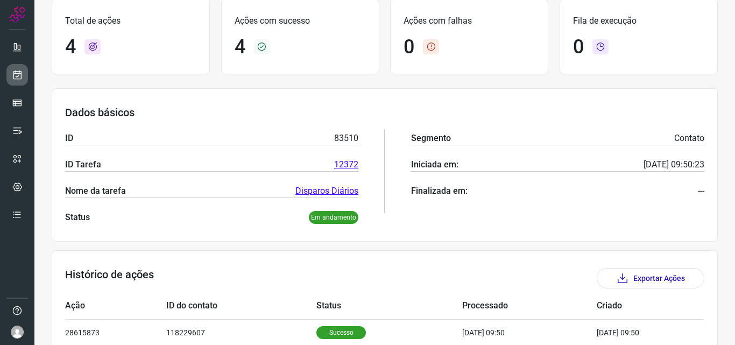
scroll to position [0, 0]
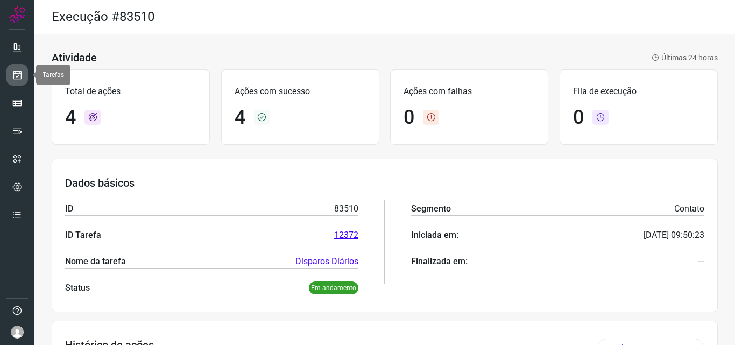
click at [15, 75] on icon at bounding box center [17, 74] width 11 height 11
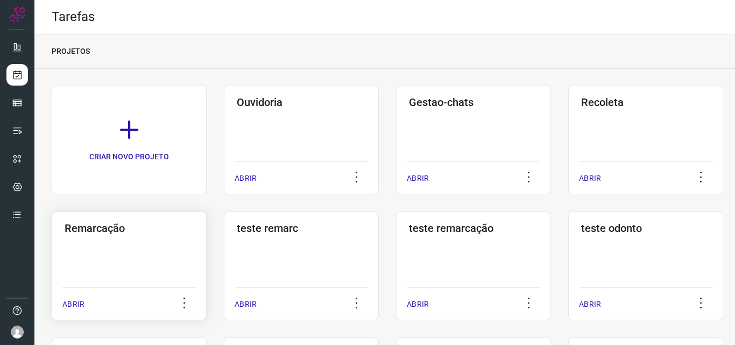
click at [105, 226] on h3 "Remarcação" at bounding box center [129, 228] width 129 height 13
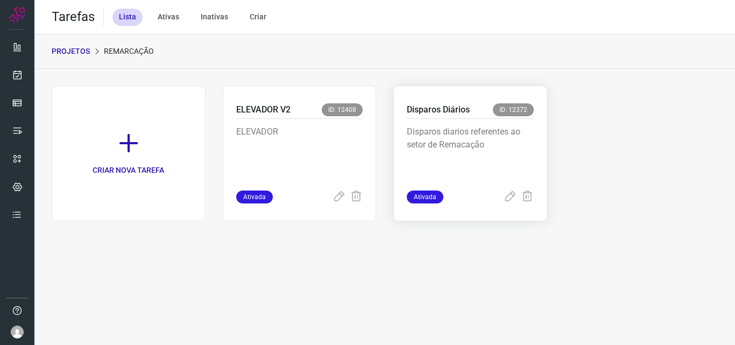
click at [438, 109] on p "Disparos Diários" at bounding box center [438, 109] width 63 height 13
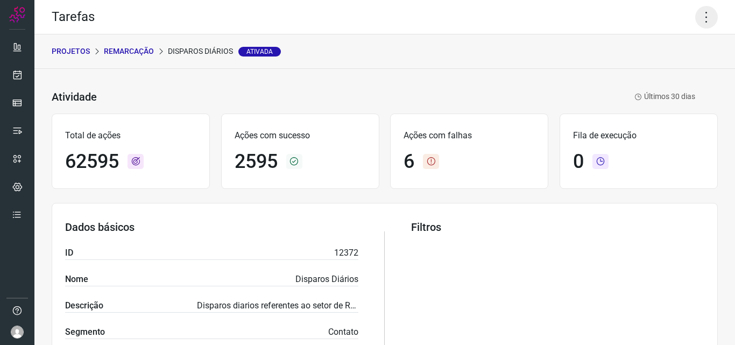
click at [702, 15] on icon at bounding box center [707, 17] width 23 height 23
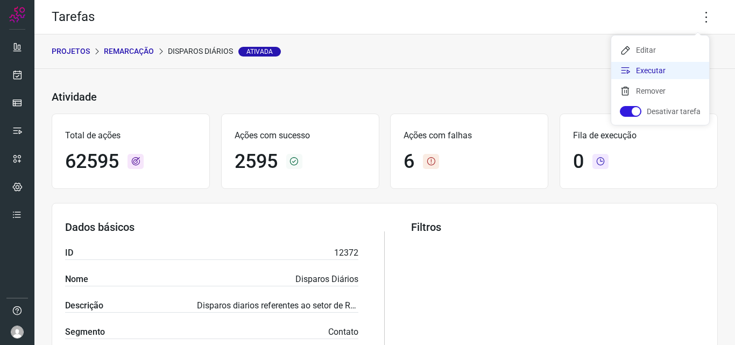
click at [642, 70] on li "Executar" at bounding box center [661, 70] width 98 height 17
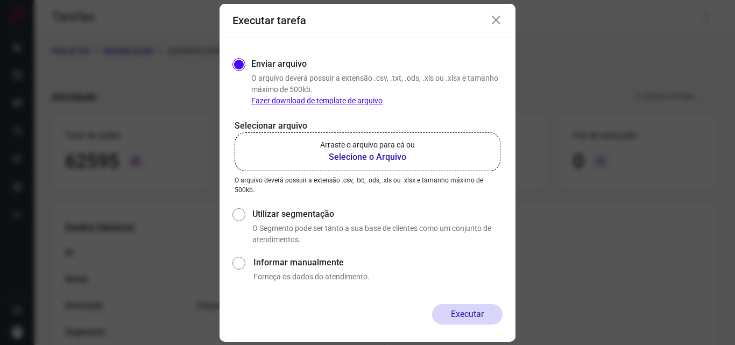
click at [342, 159] on b "Selecione o Arquivo" at bounding box center [367, 157] width 95 height 13
click at [0, 0] on input "Arraste o arquivo para cá ou Selecione o Arquivo" at bounding box center [0, 0] width 0 height 0
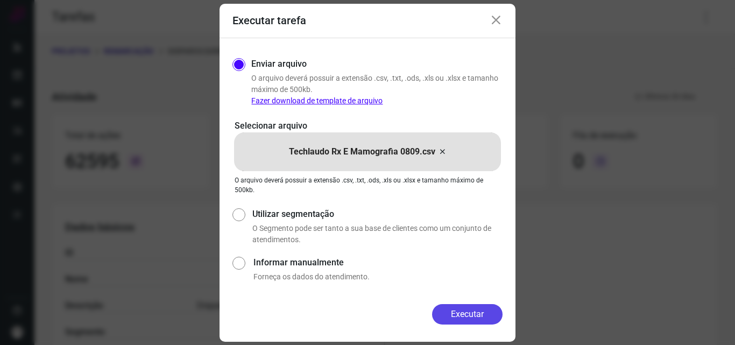
click at [450, 314] on button "Executar" at bounding box center [467, 314] width 71 height 20
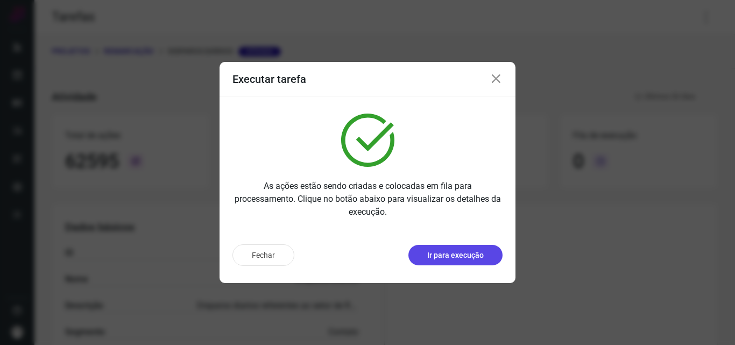
click at [469, 255] on p "Ir para execução" at bounding box center [455, 255] width 57 height 11
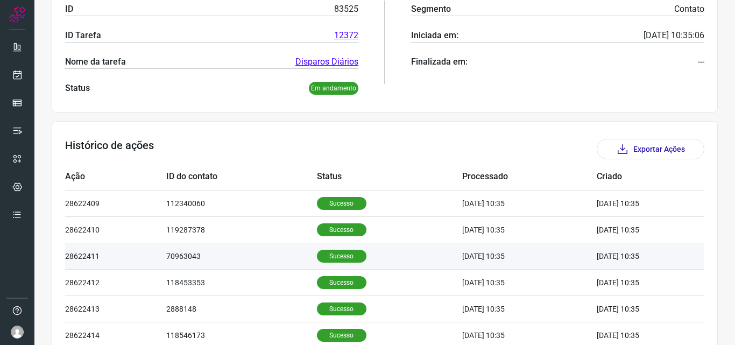
scroll to position [215, 0]
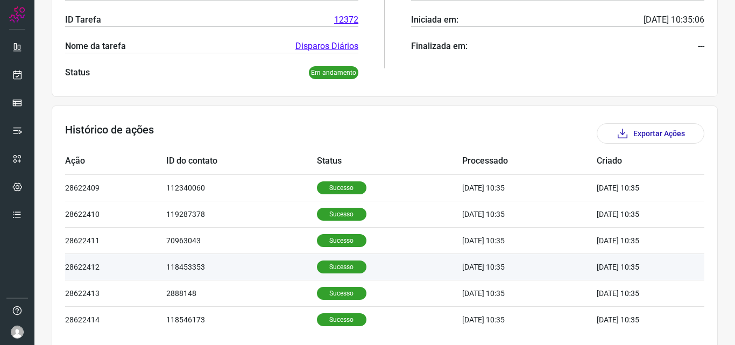
click at [326, 270] on p "Sucesso" at bounding box center [342, 267] width 50 height 13
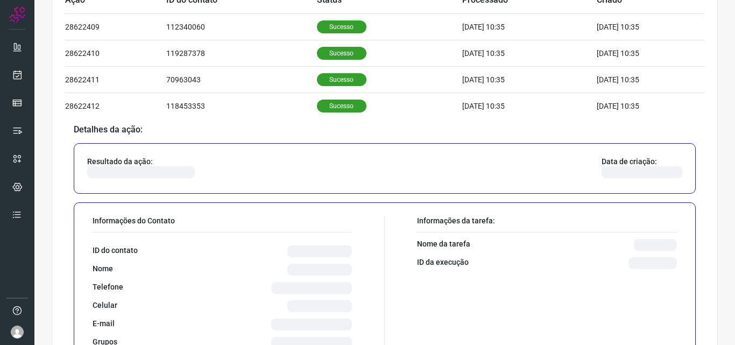
scroll to position [377, 0]
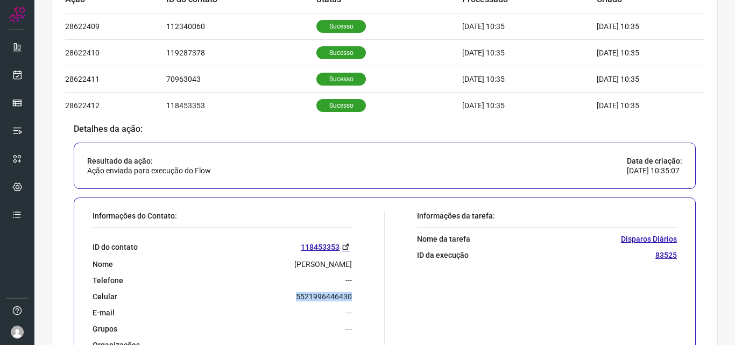
drag, startPoint x: 289, startPoint y: 299, endPoint x: 369, endPoint y: 296, distance: 79.7
click at [369, 296] on div "Informações do Contato: ID do contato [PHONE_NUMBER] Nome [PERSON_NAME] Telefon…" at bounding box center [236, 283] width 298 height 145
copy p "5521996446430"
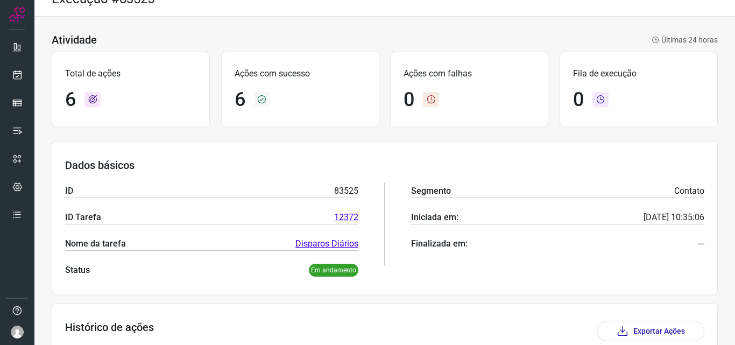
scroll to position [0, 0]
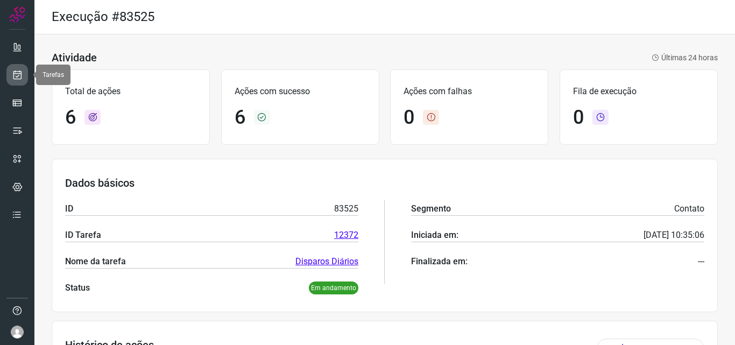
click at [26, 76] on link at bounding box center [17, 75] width 22 height 22
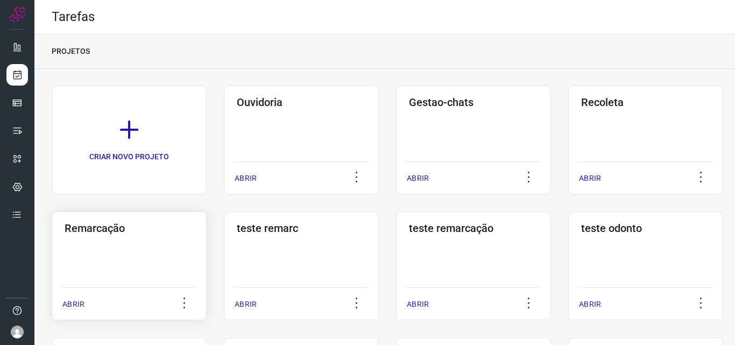
click at [80, 230] on h3 "Remarcação" at bounding box center [129, 228] width 129 height 13
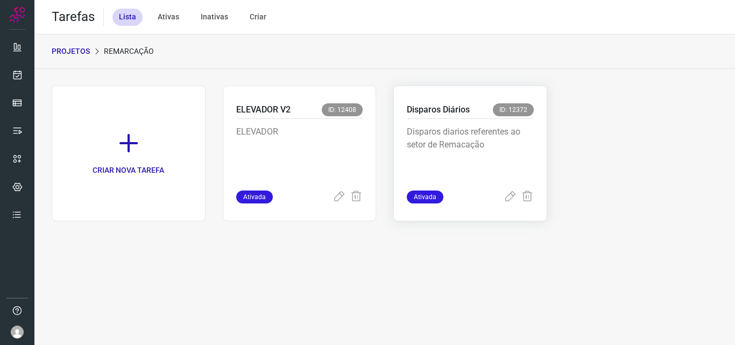
click at [431, 107] on p "Disparos Diários" at bounding box center [438, 109] width 63 height 13
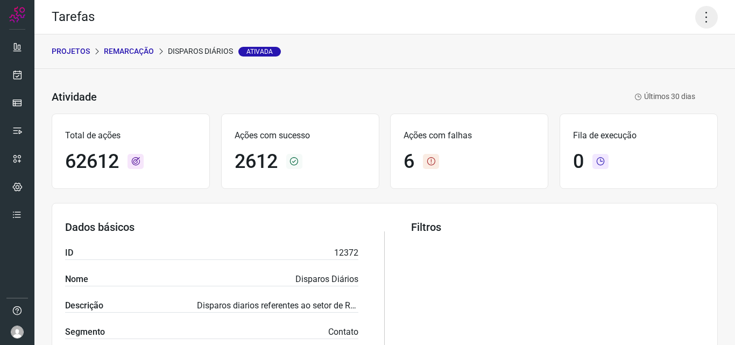
click at [697, 12] on icon at bounding box center [707, 17] width 23 height 23
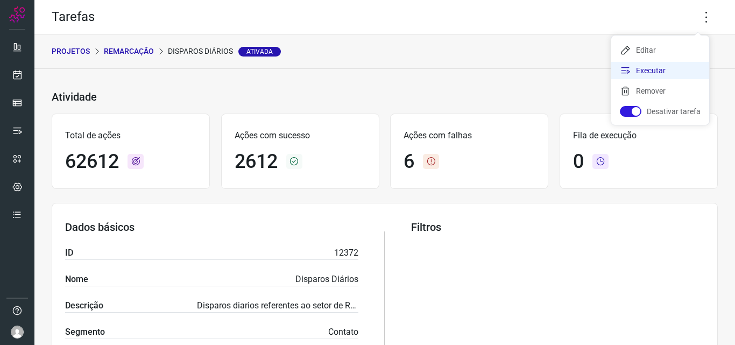
click at [641, 67] on li "Executar" at bounding box center [661, 70] width 98 height 17
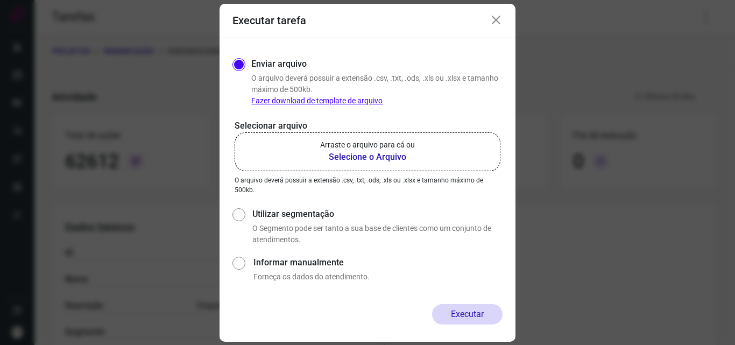
click at [342, 156] on b "Selecione o Arquivo" at bounding box center [367, 157] width 95 height 13
click at [0, 0] on input "Arraste o arquivo para cá ou Selecione o Arquivo" at bounding box center [0, 0] width 0 height 0
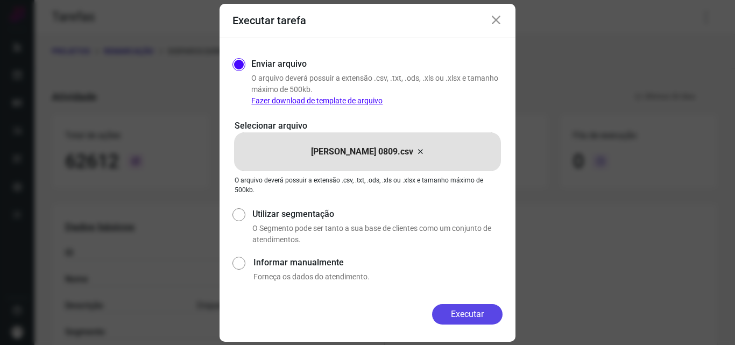
click at [458, 309] on button "Executar" at bounding box center [467, 314] width 71 height 20
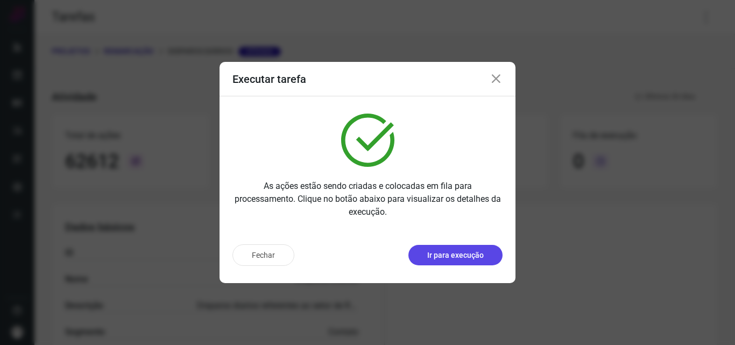
click at [455, 253] on p "Ir para execução" at bounding box center [455, 255] width 57 height 11
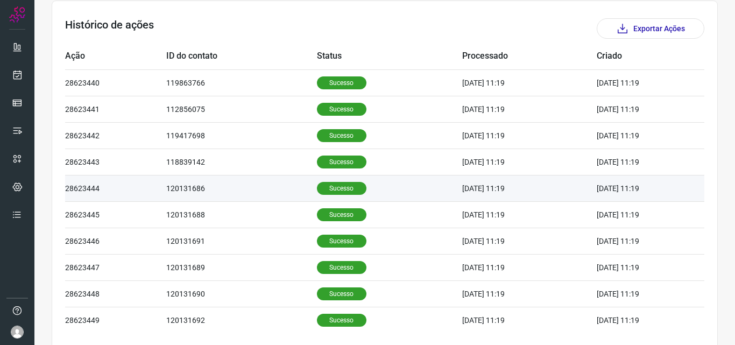
scroll to position [323, 0]
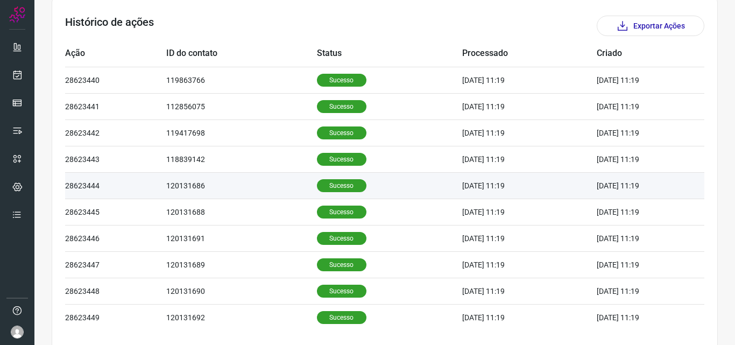
click at [329, 185] on p "Sucesso" at bounding box center [342, 185] width 50 height 13
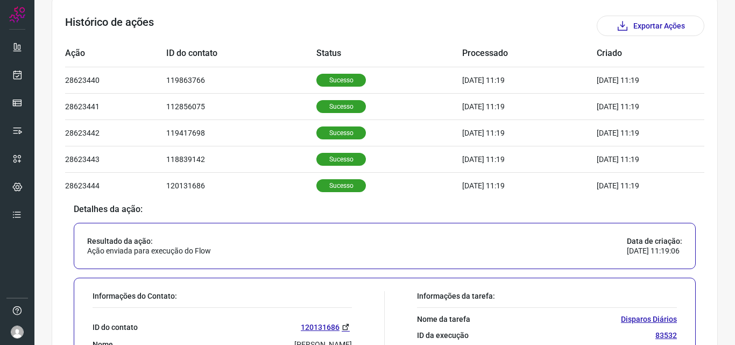
scroll to position [485, 0]
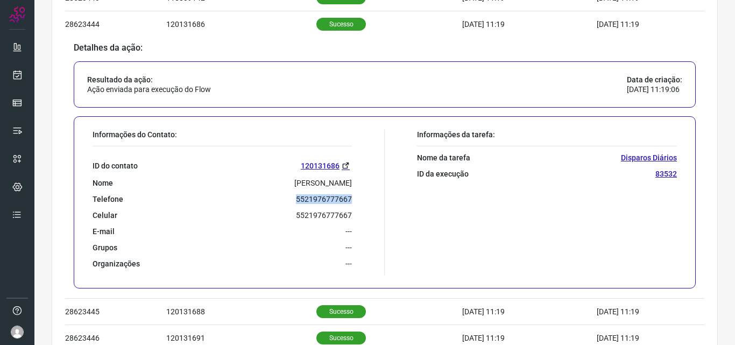
drag, startPoint x: 289, startPoint y: 198, endPoint x: 372, endPoint y: 199, distance: 82.9
click at [372, 199] on div "Informações do Contato: ID do contato 120131686 Nome [PERSON_NAME] Telefone 552…" at bounding box center [236, 202] width 298 height 145
copy p "5521976777667"
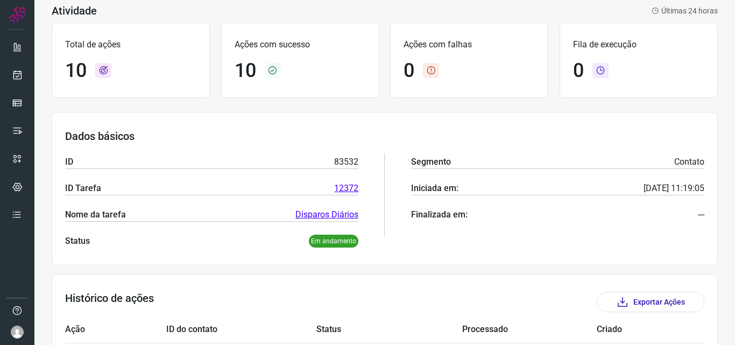
scroll to position [0, 0]
